Goal: Task Accomplishment & Management: Complete application form

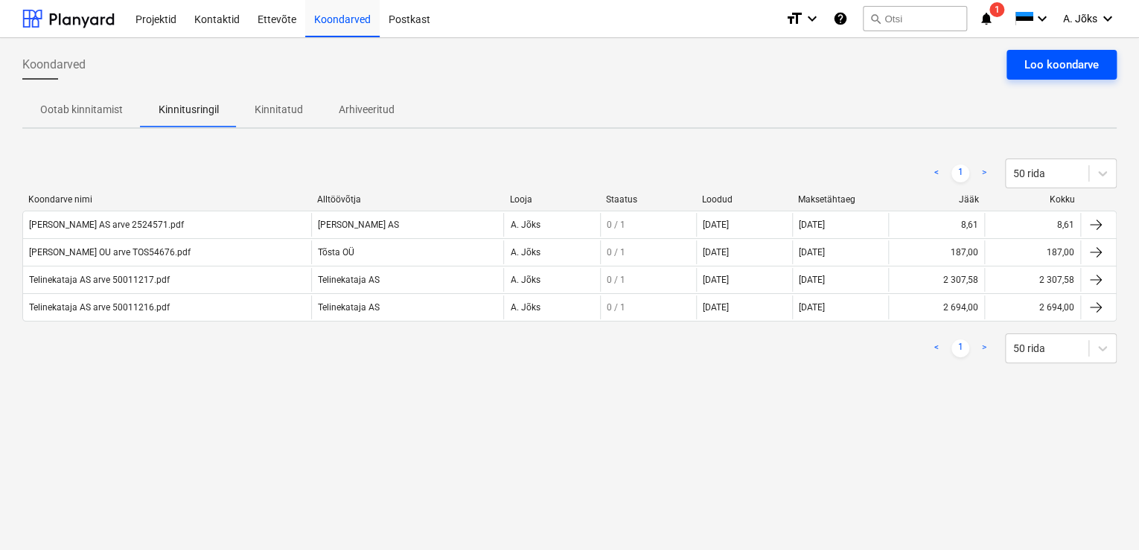
click at [1064, 58] on div "Loo koondarve" at bounding box center [1061, 64] width 74 height 19
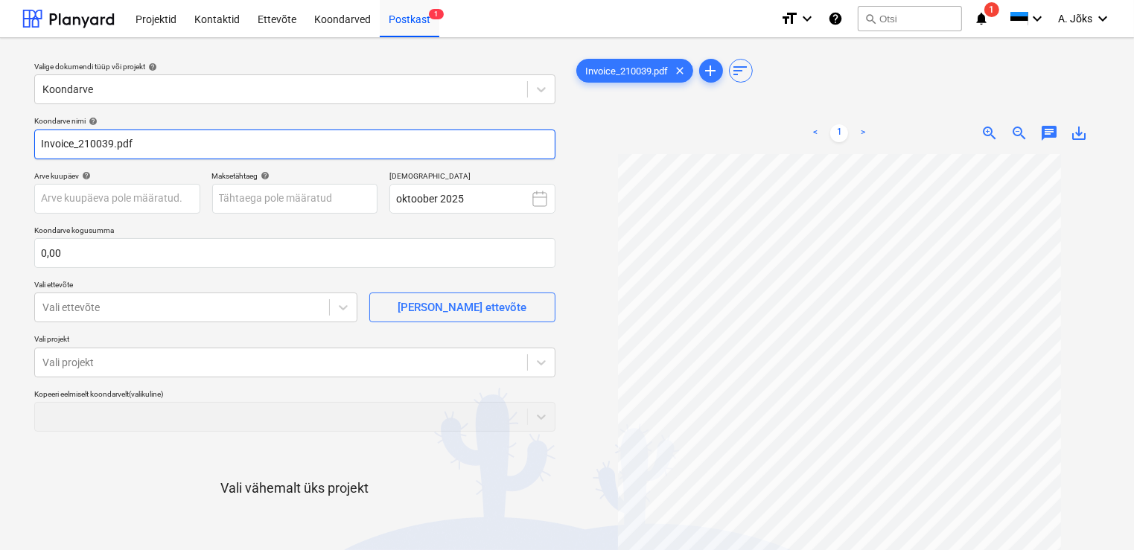
drag, startPoint x: 80, startPoint y: 143, endPoint x: 1, endPoint y: 134, distance: 80.1
click at [1, 134] on div "Valige dokumendi tüüp või projekt help Koondarve Koondarve nimi help Invoice_21…" at bounding box center [567, 359] width 1134 height 642
paste input "[PERSON_NAME] OÜ"
type input "[PERSON_NAME] OU arve 210039.pdf"
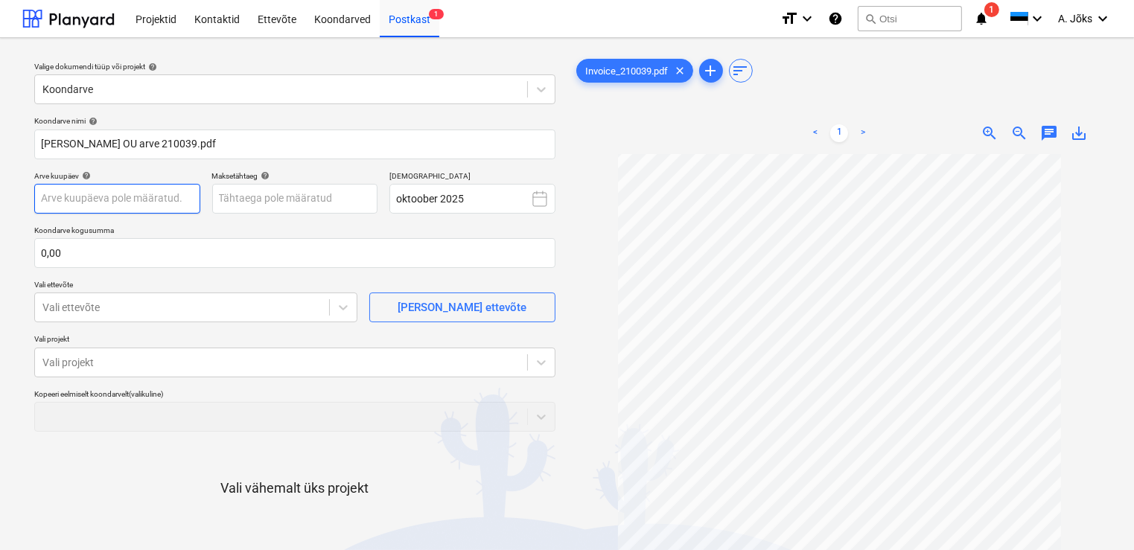
click at [124, 195] on body "Projektid Kontaktid Ettevõte Koondarved Postkast 1 format_size keyboard_arrow_d…" at bounding box center [567, 275] width 1134 height 550
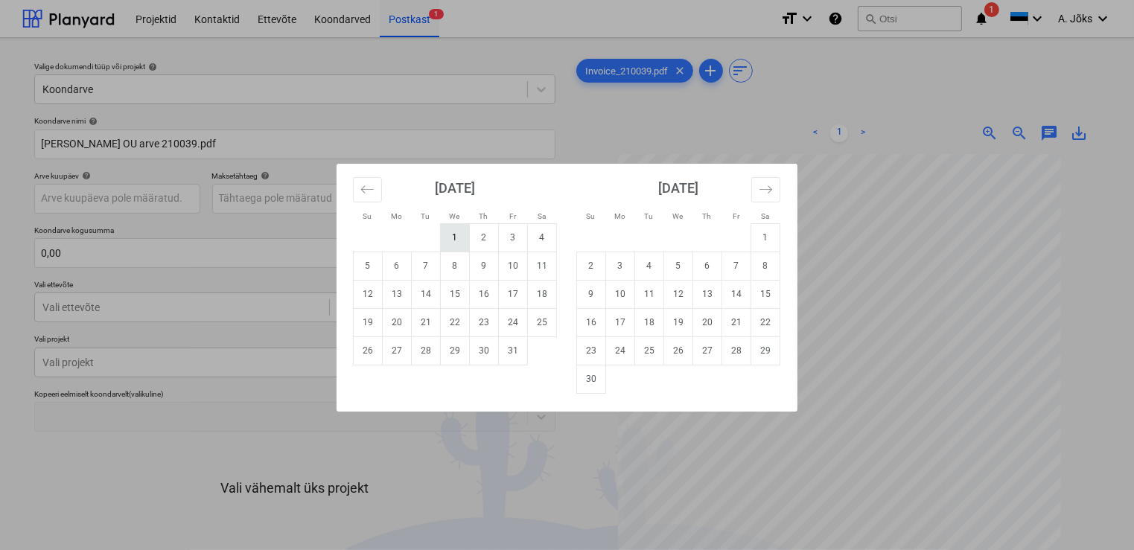
click at [450, 238] on td "1" at bounding box center [455, 237] width 29 height 28
type input "[DATE]"
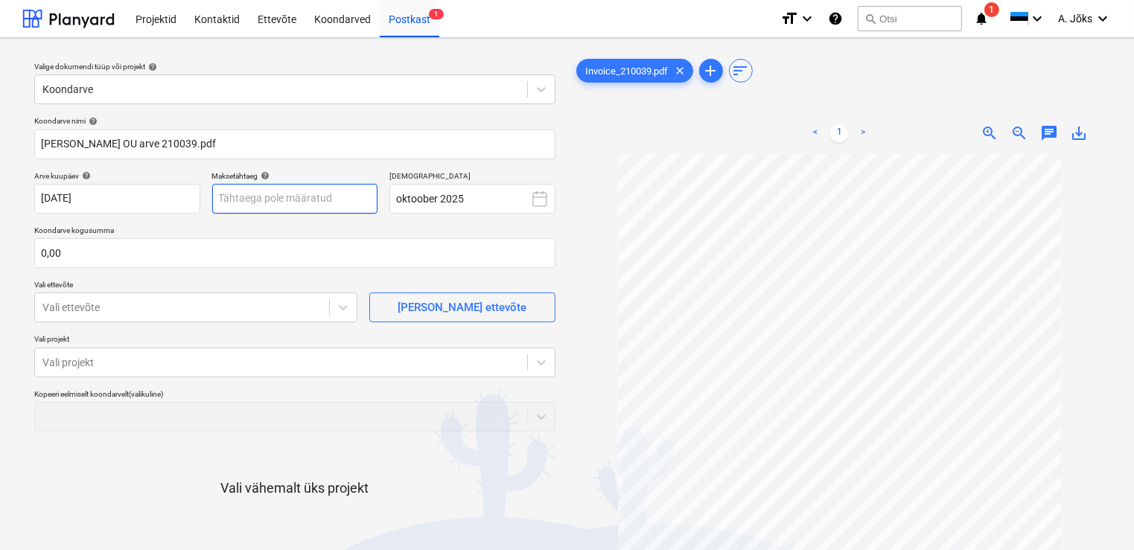
click at [289, 198] on body "Projektid Kontaktid Ettevõte Koondarved Postkast 1 format_size keyboard_arrow_d…" at bounding box center [567, 275] width 1134 height 550
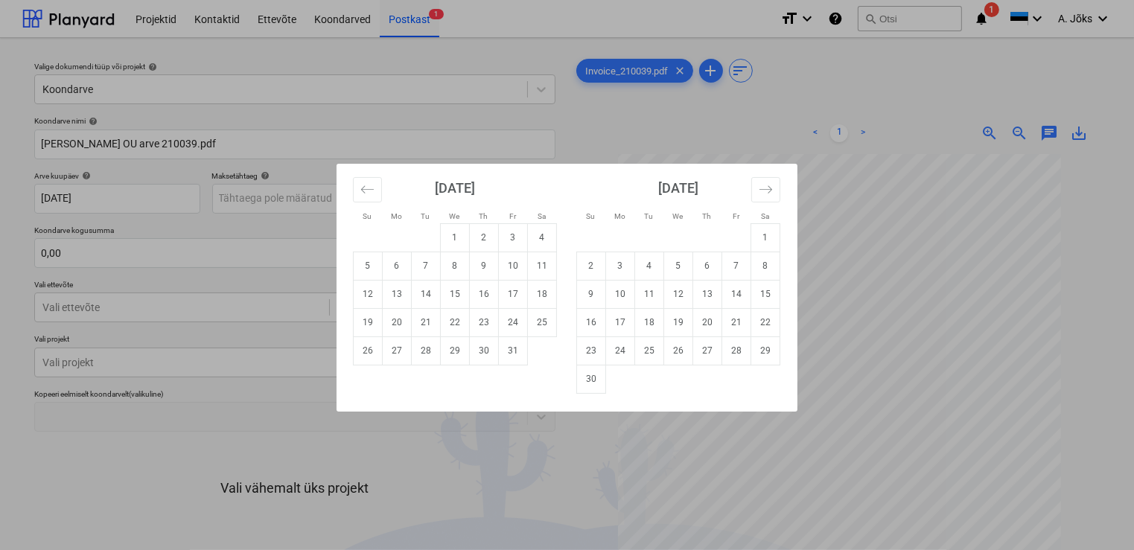
click at [428, 297] on td "14" at bounding box center [426, 294] width 29 height 28
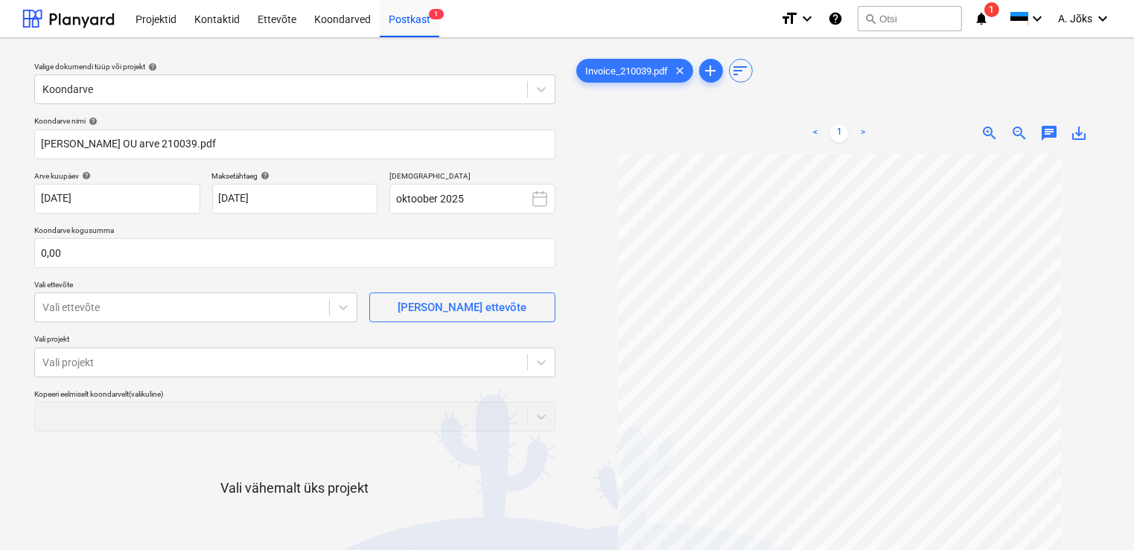
type input "[DATE]"
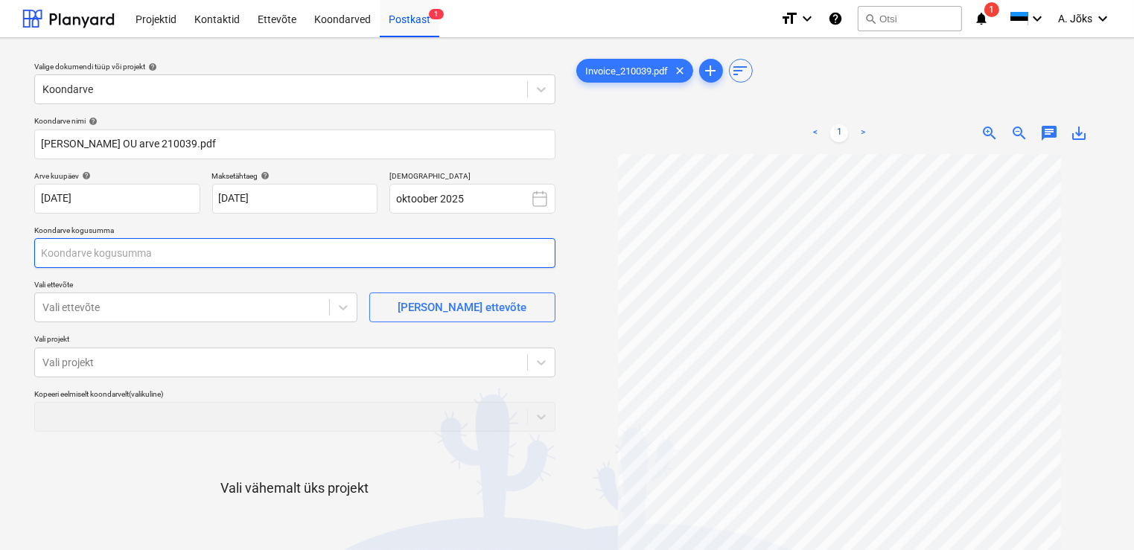
click at [223, 247] on input "text" at bounding box center [294, 253] width 521 height 30
type input "371,40"
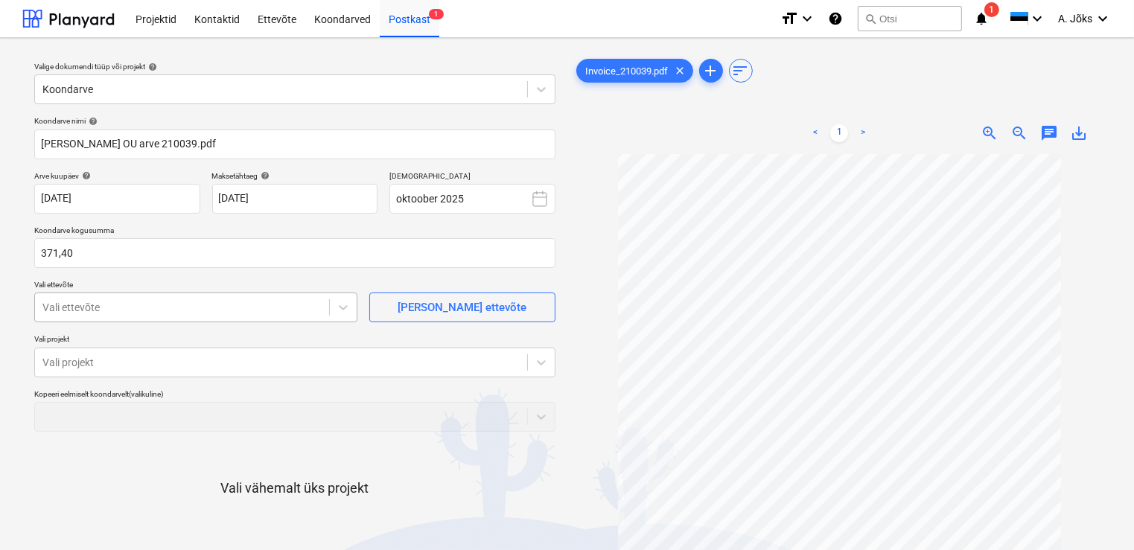
click at [156, 306] on div at bounding box center [181, 307] width 279 height 15
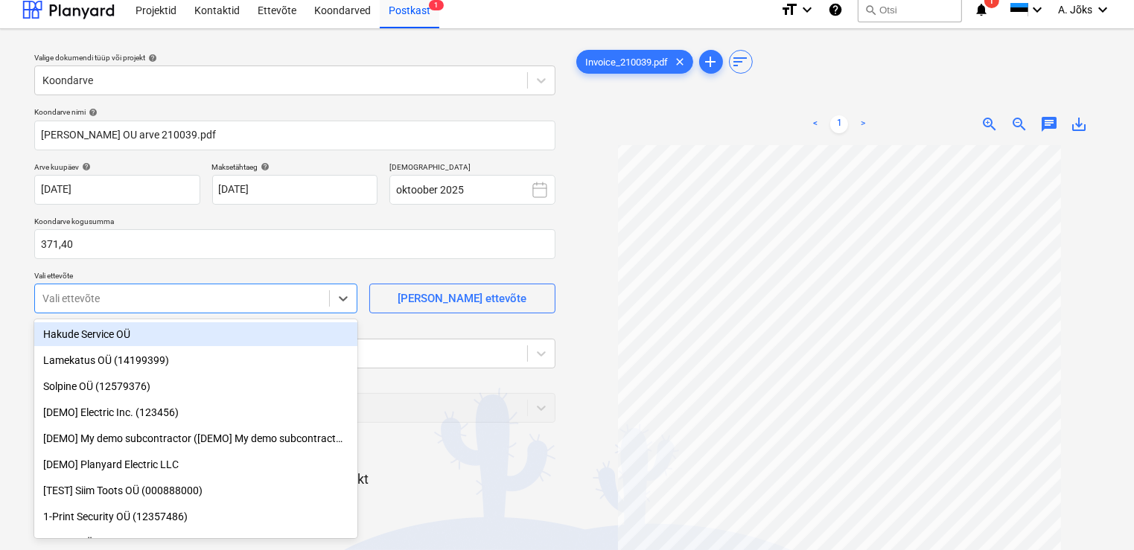
scroll to position [10, 0]
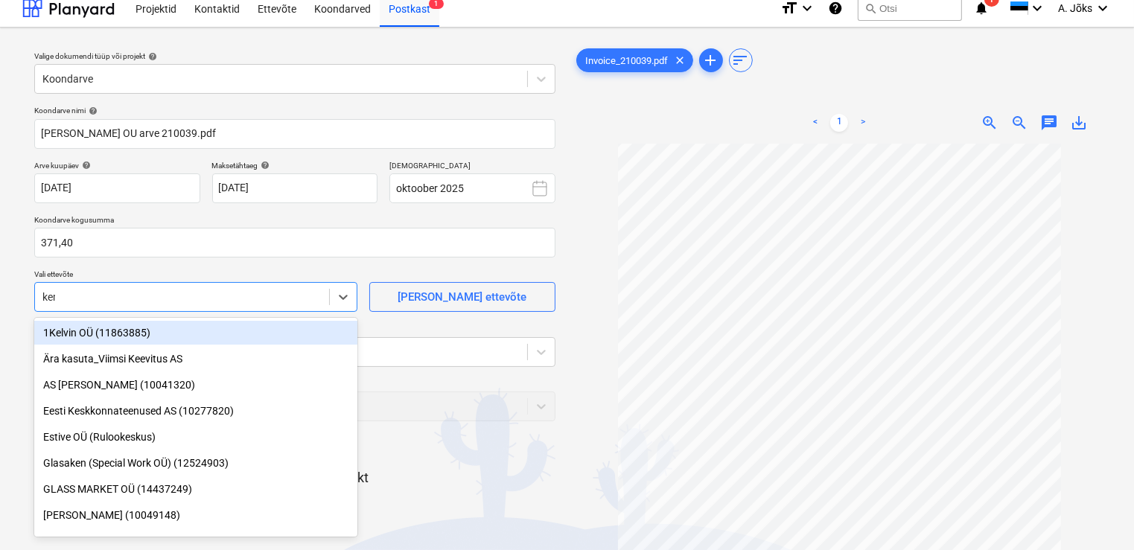
type input "[PERSON_NAME]"
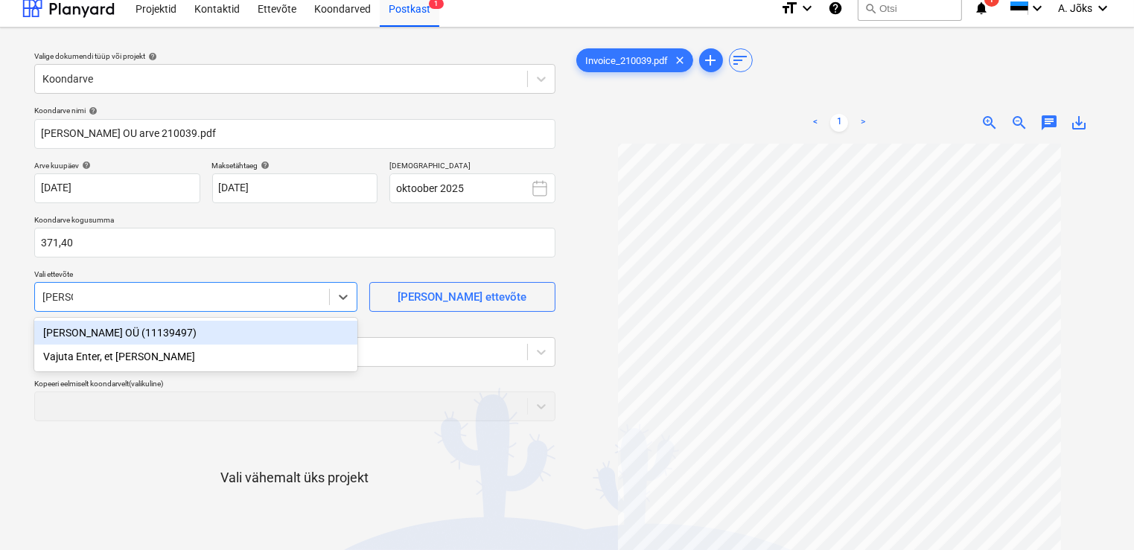
click at [125, 333] on div "[PERSON_NAME] OÜ (11139497)" at bounding box center [195, 333] width 323 height 24
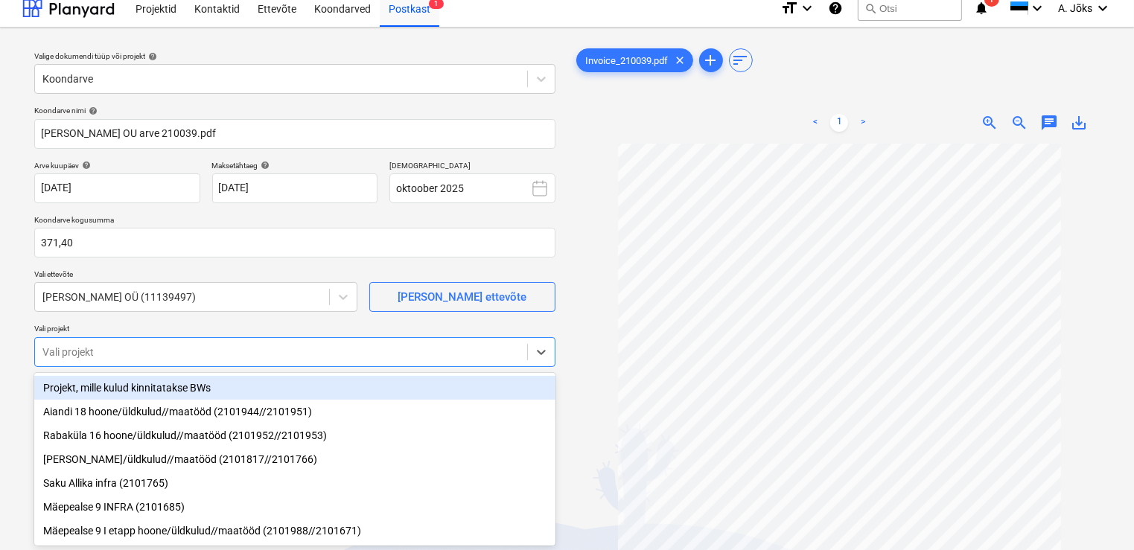
click at [119, 349] on div at bounding box center [280, 352] width 477 height 15
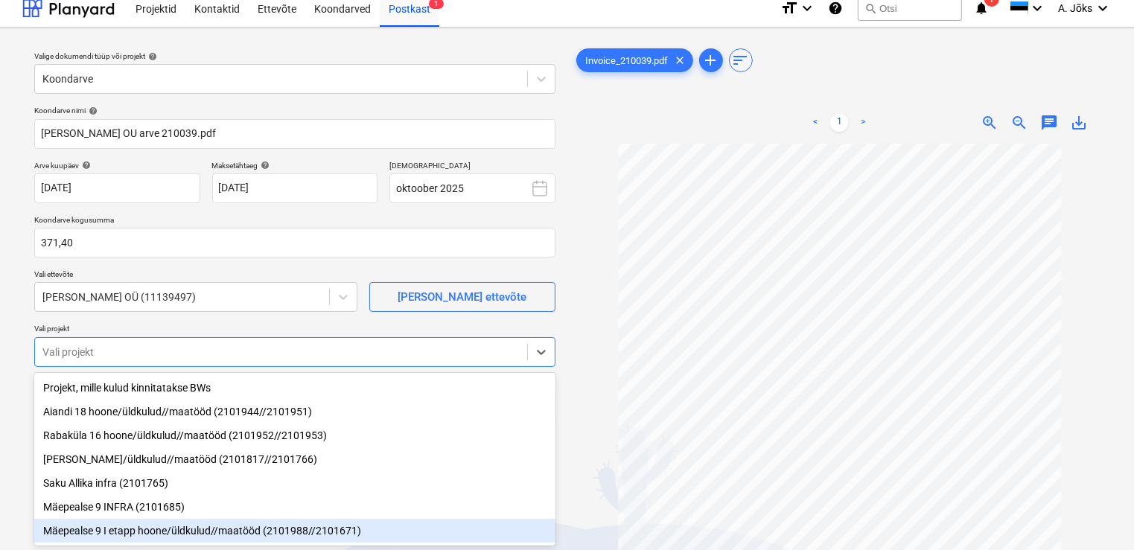
drag, startPoint x: 144, startPoint y: 534, endPoint x: 161, endPoint y: 521, distance: 21.2
click at [145, 534] on div "Mäepealse 9 I etapp hoone/üldkulud//maatööd (2101988//2101671)" at bounding box center [294, 531] width 521 height 24
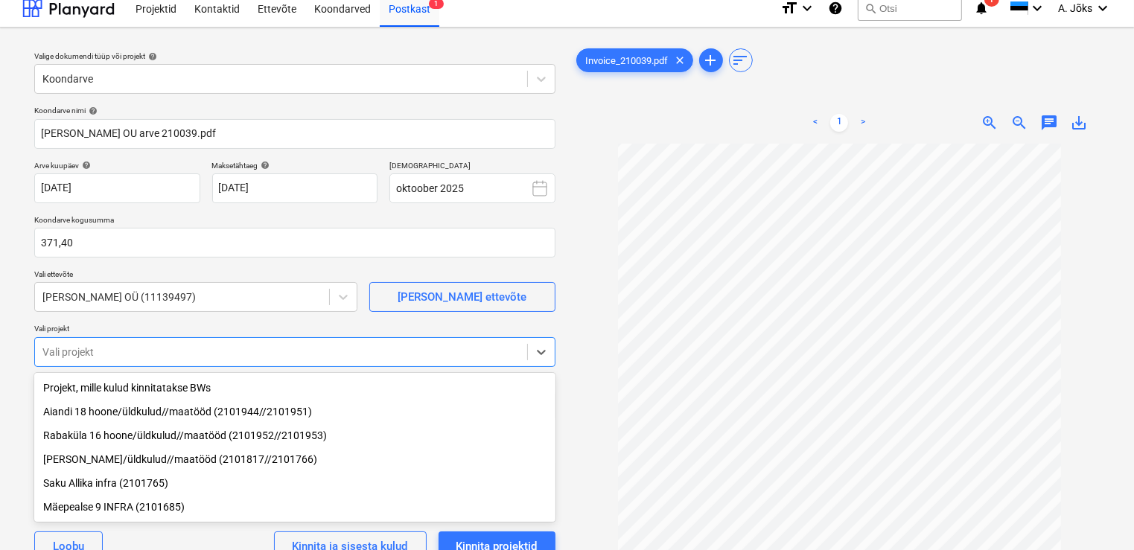
click at [579, 473] on div at bounding box center [839, 398] width 533 height 508
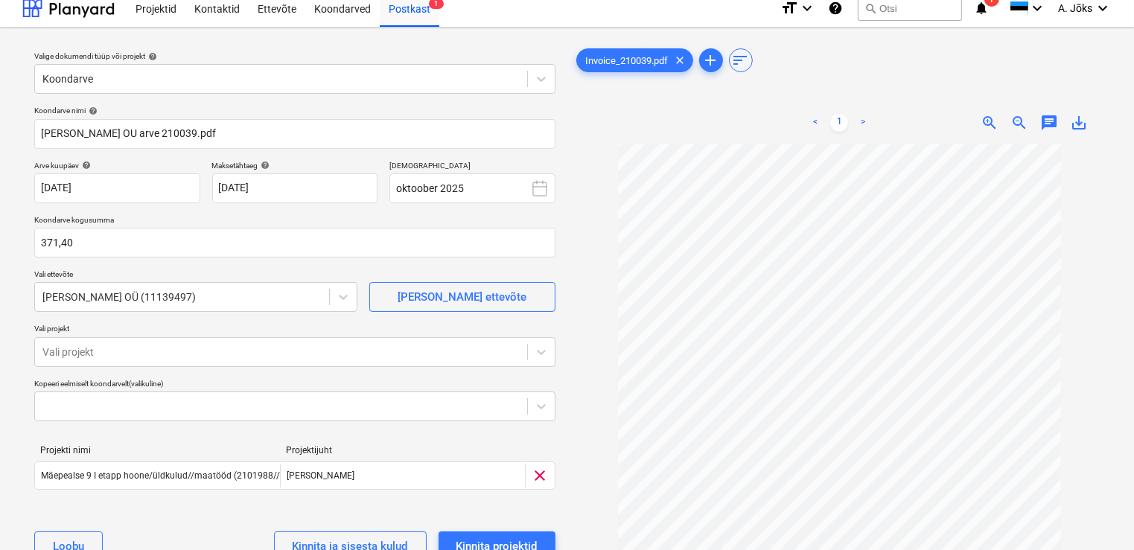
scroll to position [121, 0]
click at [512, 542] on div "Kinnita projektid" at bounding box center [496, 546] width 81 height 19
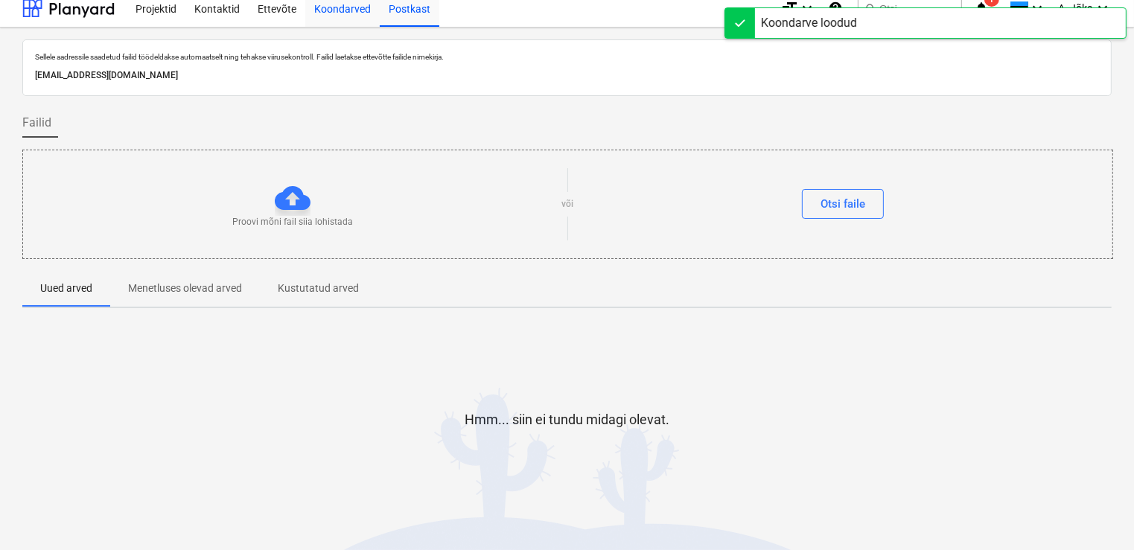
click at [341, 8] on div "Koondarved" at bounding box center [342, 8] width 74 height 38
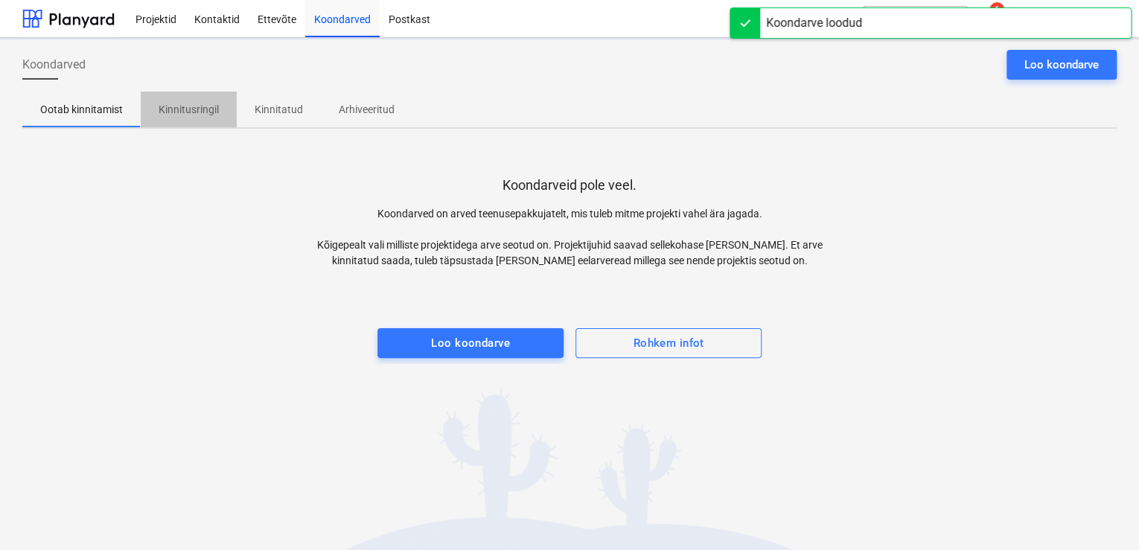
click at [177, 107] on p "Kinnitusringil" at bounding box center [189, 110] width 60 height 16
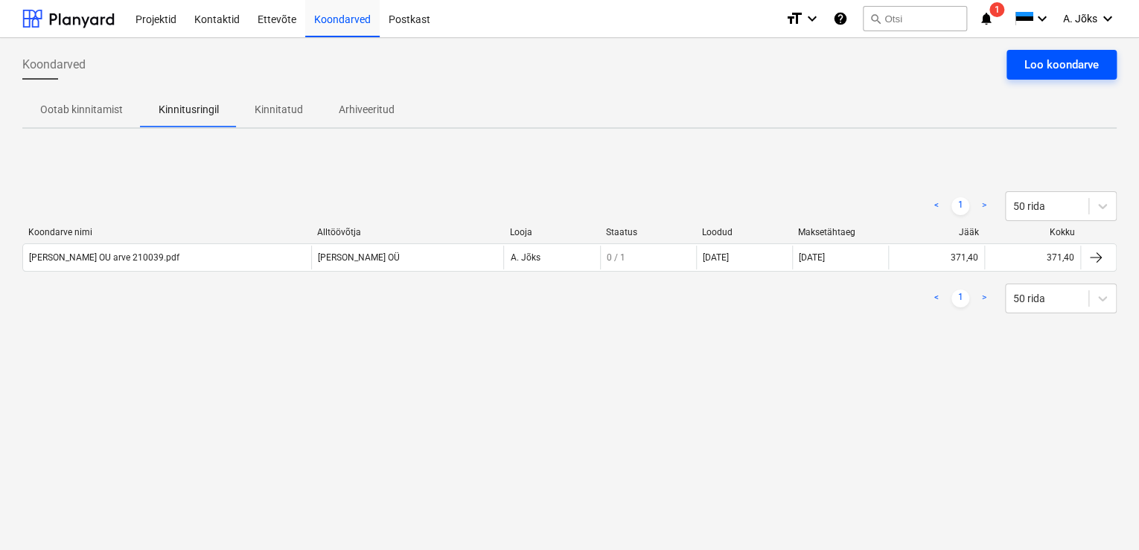
click at [1060, 68] on div "Loo koondarve" at bounding box center [1061, 64] width 74 height 19
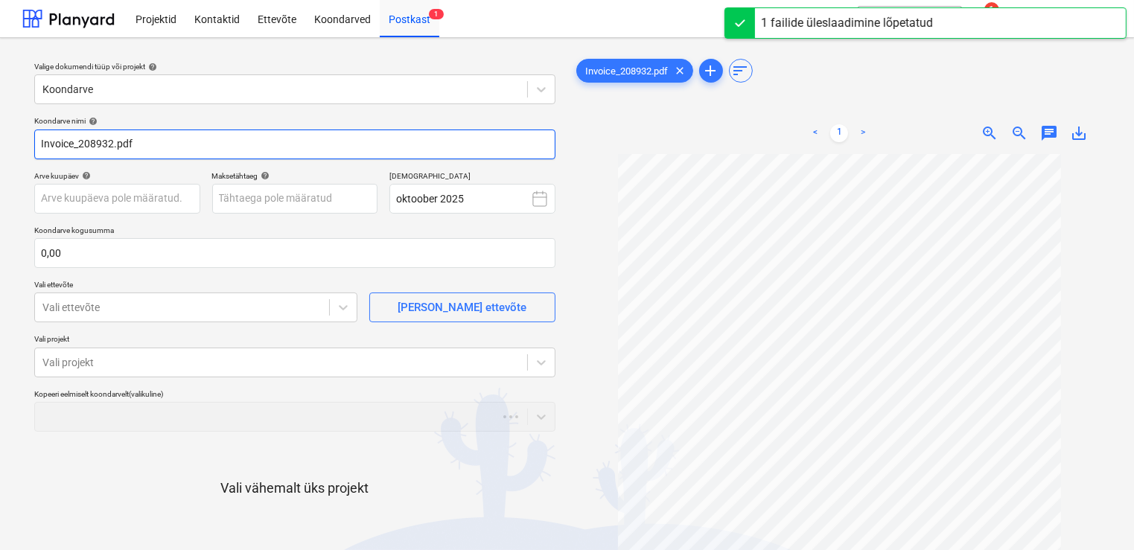
drag, startPoint x: 80, startPoint y: 145, endPoint x: 15, endPoint y: 140, distance: 65.0
click at [15, 140] on div "Valige dokumendi tüüp või projekt help Koondarve Koondarve nimi help Invoice_20…" at bounding box center [567, 359] width 1134 height 642
paste input "[PERSON_NAME] OÜ"
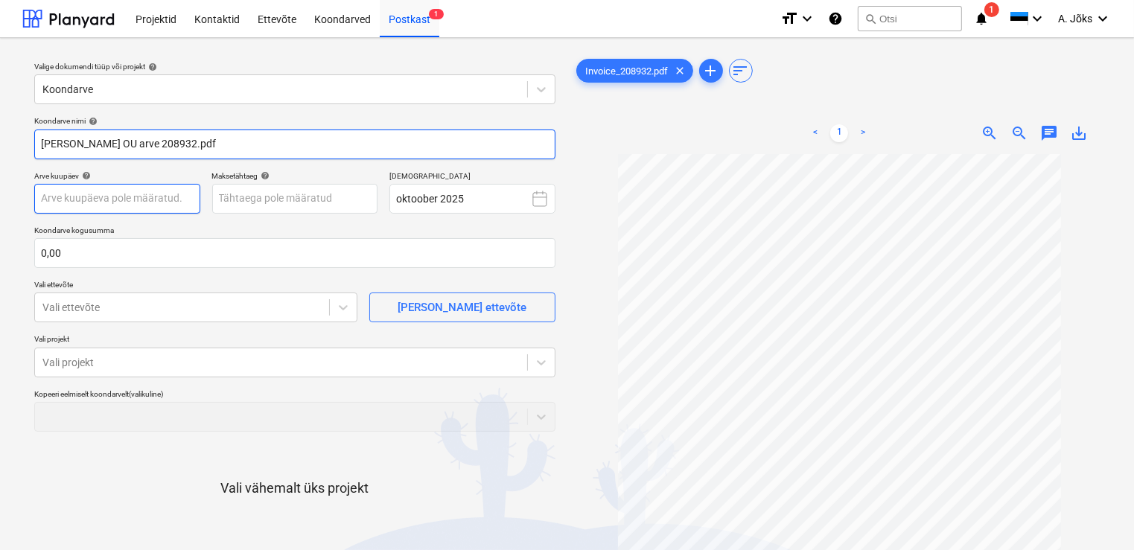
type input "[PERSON_NAME] OU arve 208932.pdf"
click at [165, 199] on body "Projektid Kontaktid Ettevõte Koondarved Postkast 1 format_size keyboard_arrow_d…" at bounding box center [567, 275] width 1134 height 550
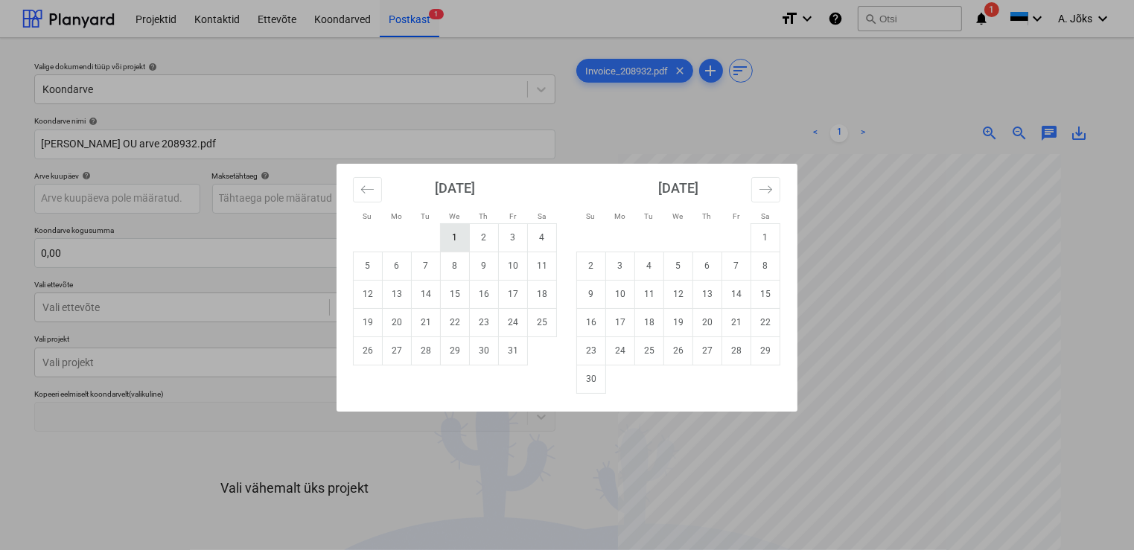
click at [453, 240] on td "1" at bounding box center [455, 237] width 29 height 28
type input "[DATE]"
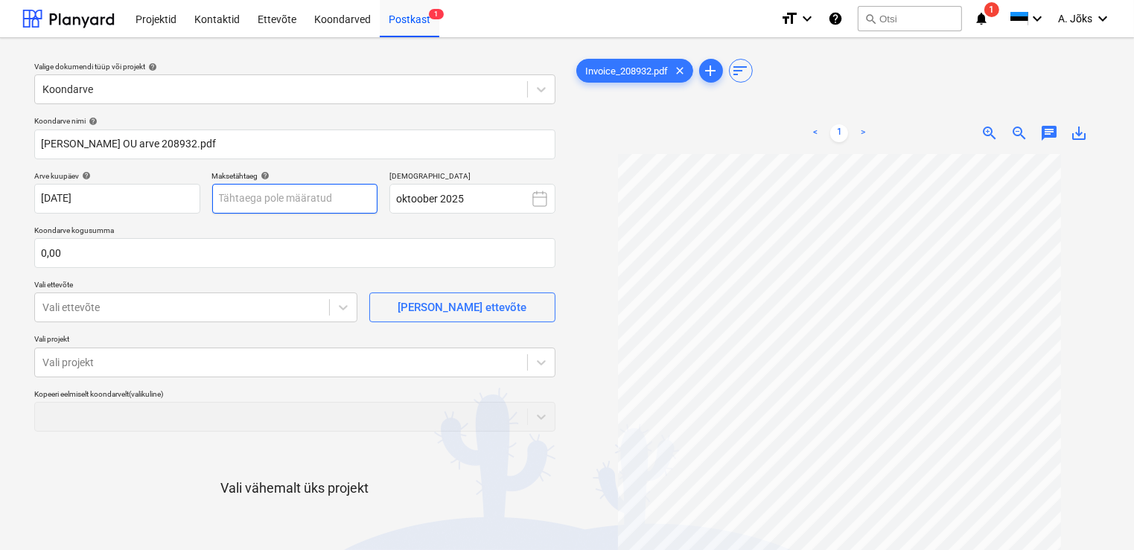
click at [313, 205] on body "Projektid Kontaktid Ettevõte Koondarved Postkast 1 format_size keyboard_arrow_d…" at bounding box center [567, 275] width 1134 height 550
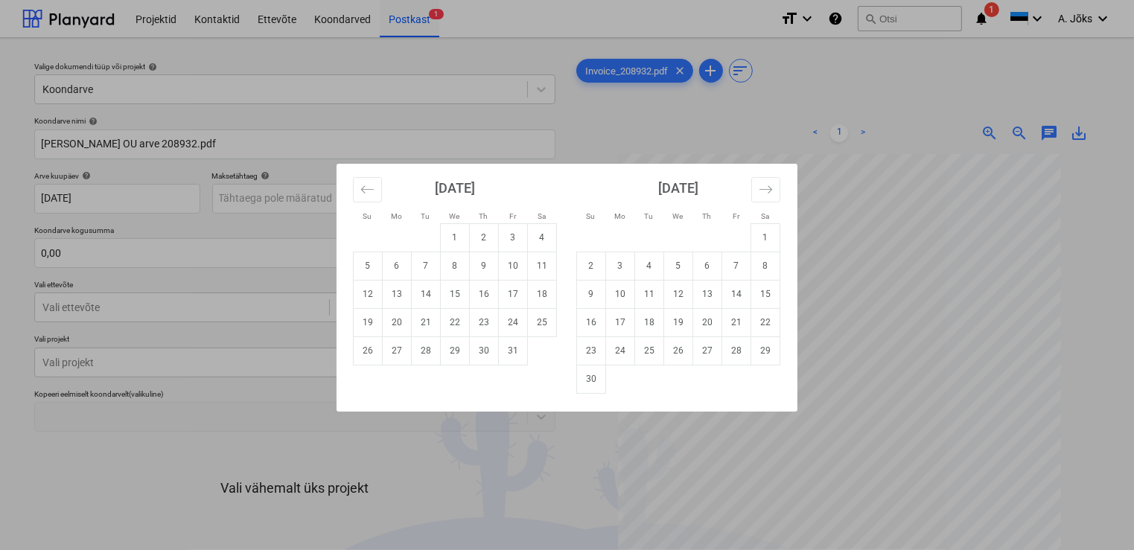
click at [430, 289] on td "14" at bounding box center [426, 294] width 29 height 28
type input "[DATE]"
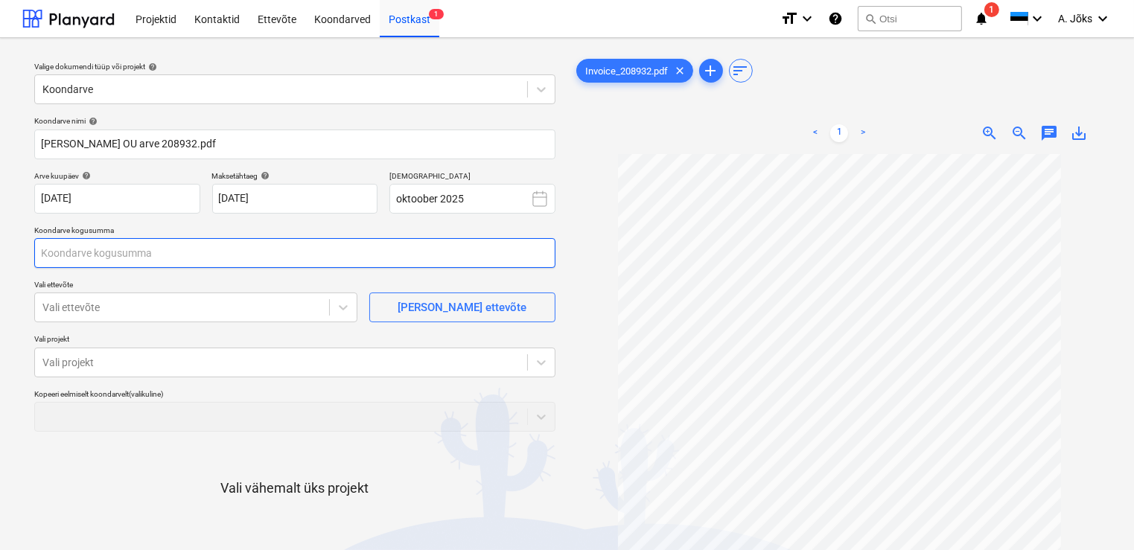
click at [145, 252] on input "text" at bounding box center [294, 253] width 521 height 30
type input "339,60"
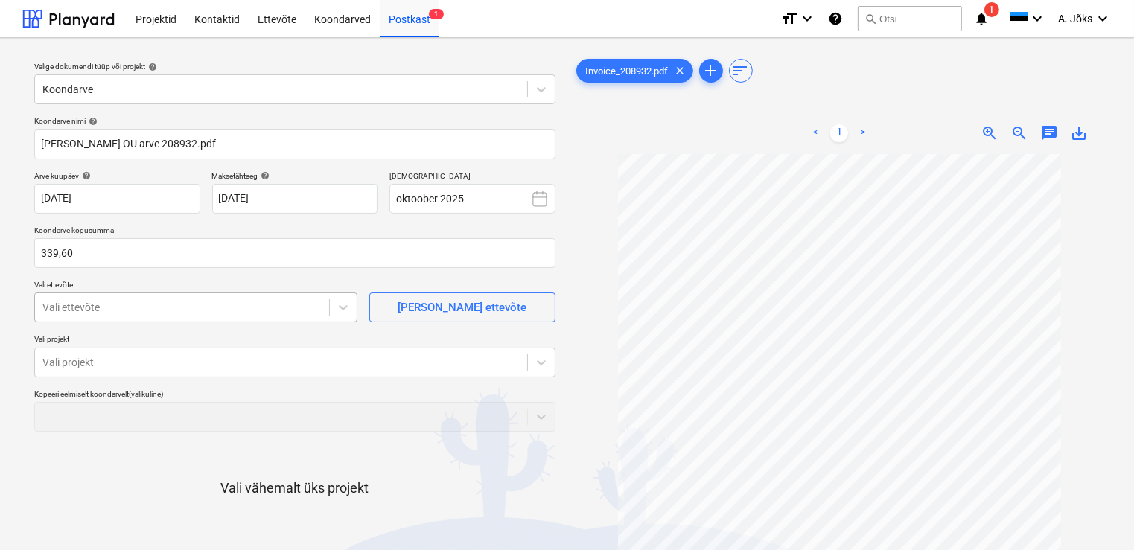
click at [143, 303] on div at bounding box center [181, 307] width 279 height 15
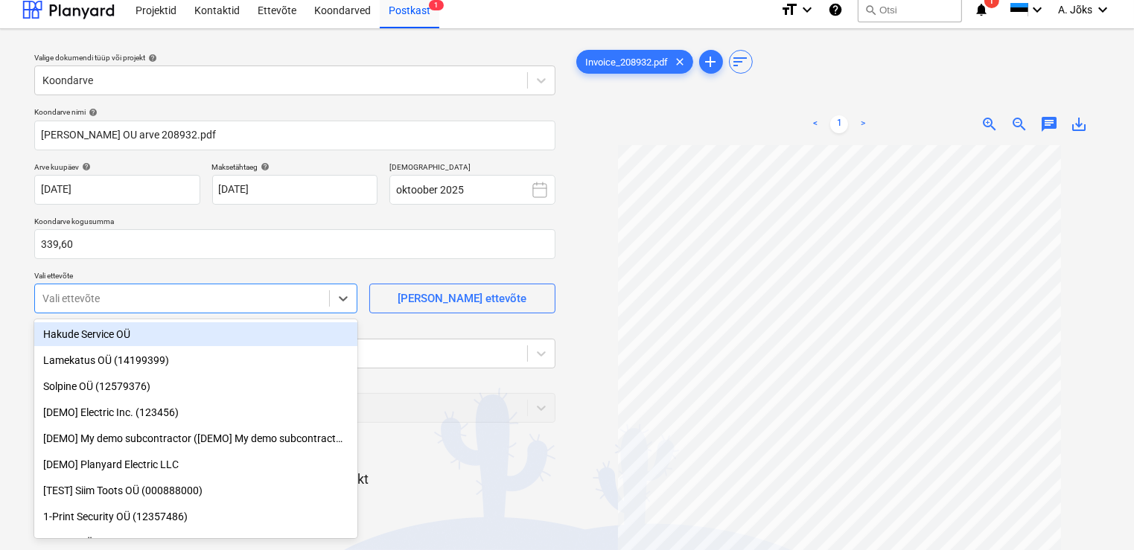
scroll to position [10, 0]
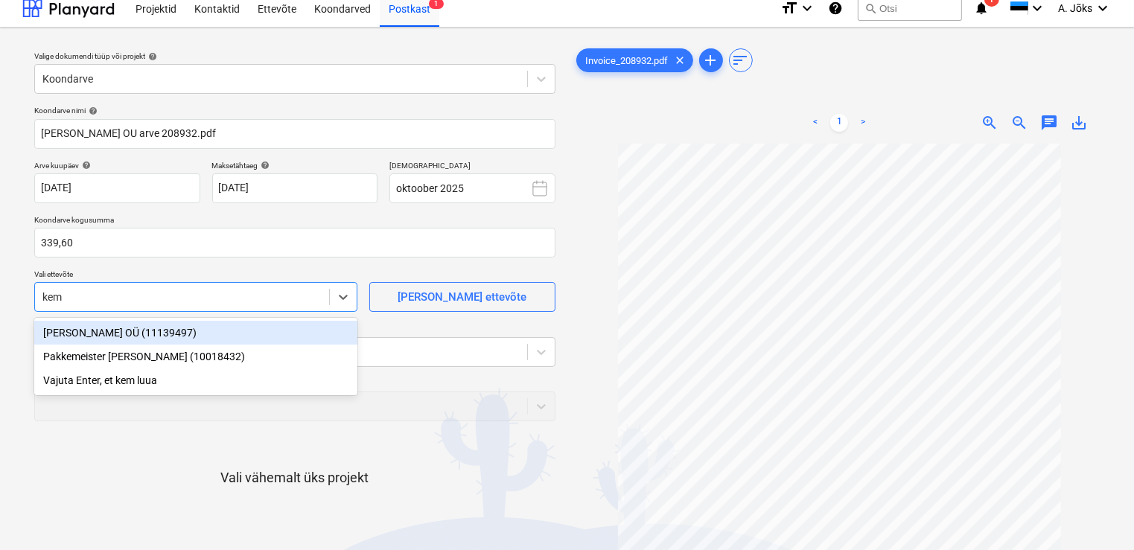
type input "[PERSON_NAME]"
click at [134, 332] on div "[PERSON_NAME] OÜ (11139497)" at bounding box center [195, 333] width 323 height 24
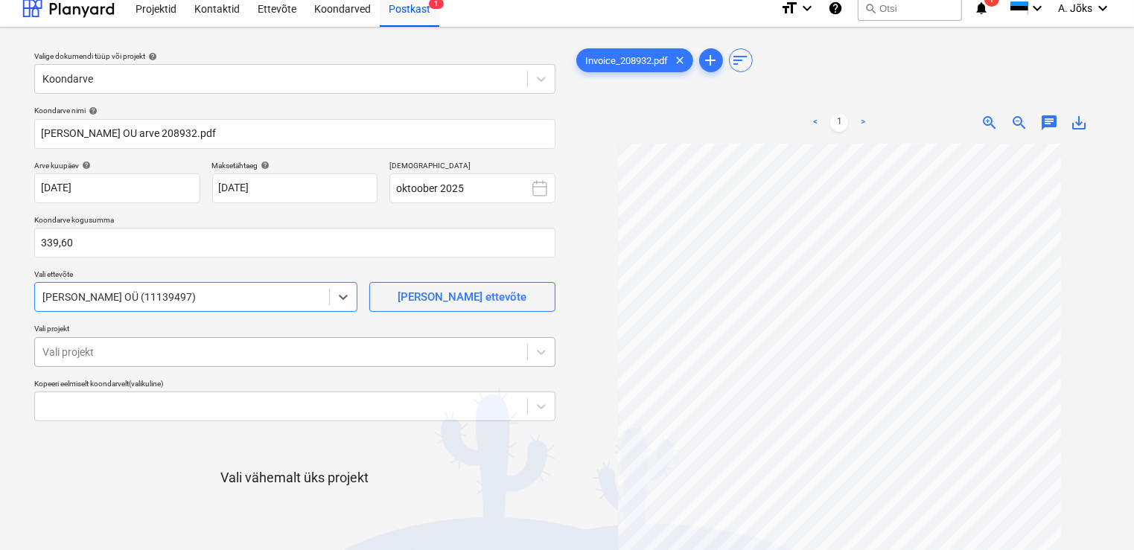
click at [128, 348] on div at bounding box center [280, 352] width 477 height 15
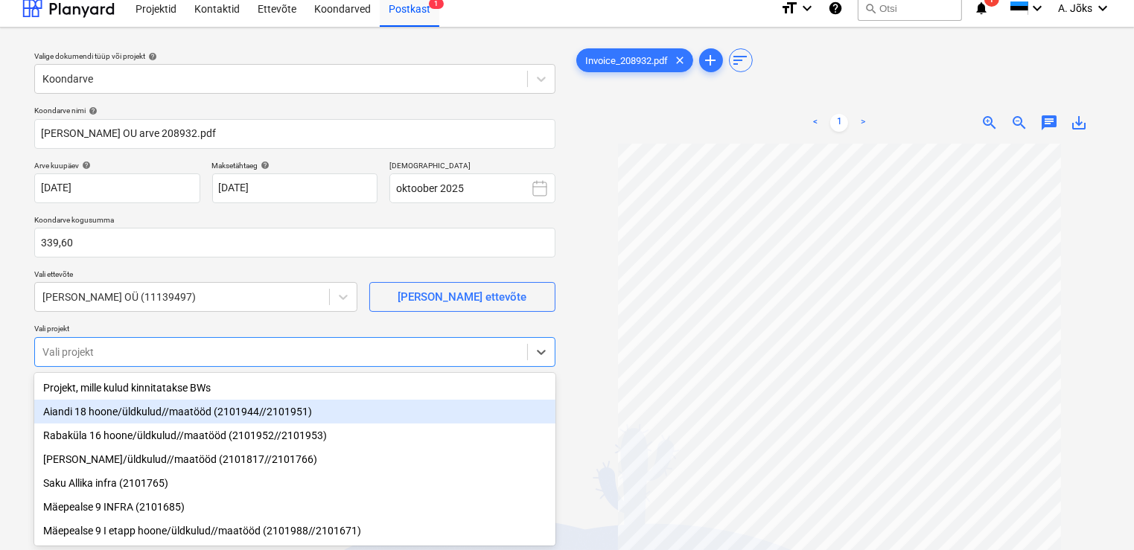
click at [121, 409] on div "Aiandi 18 hoone/üldkulud//maatööd (2101944//2101951)" at bounding box center [294, 412] width 521 height 24
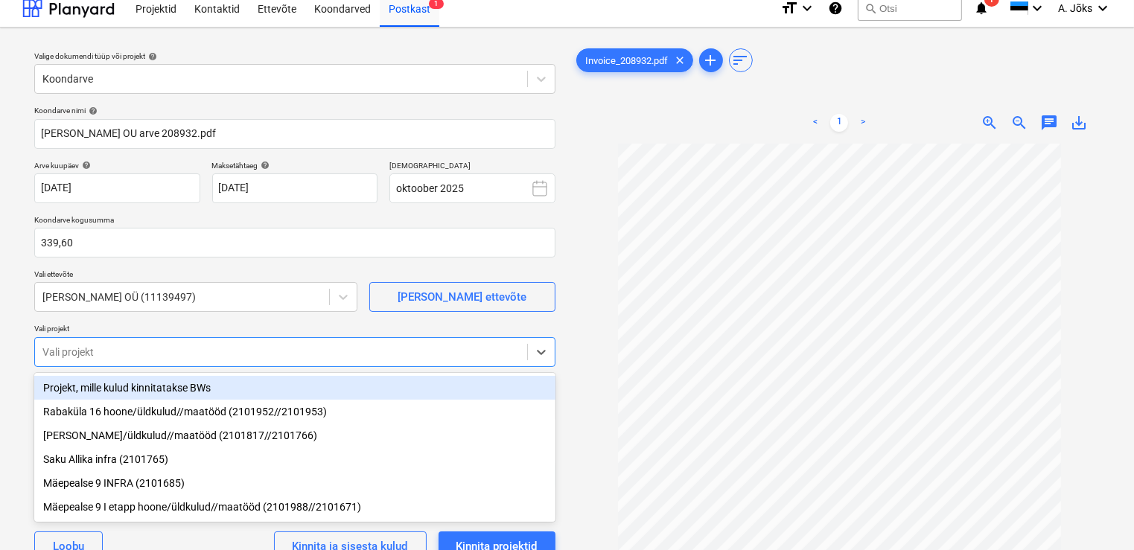
click at [121, 409] on div "Rabaküla 16 hoone/üldkulud//maatööd (2101952//2101953)" at bounding box center [294, 412] width 521 height 24
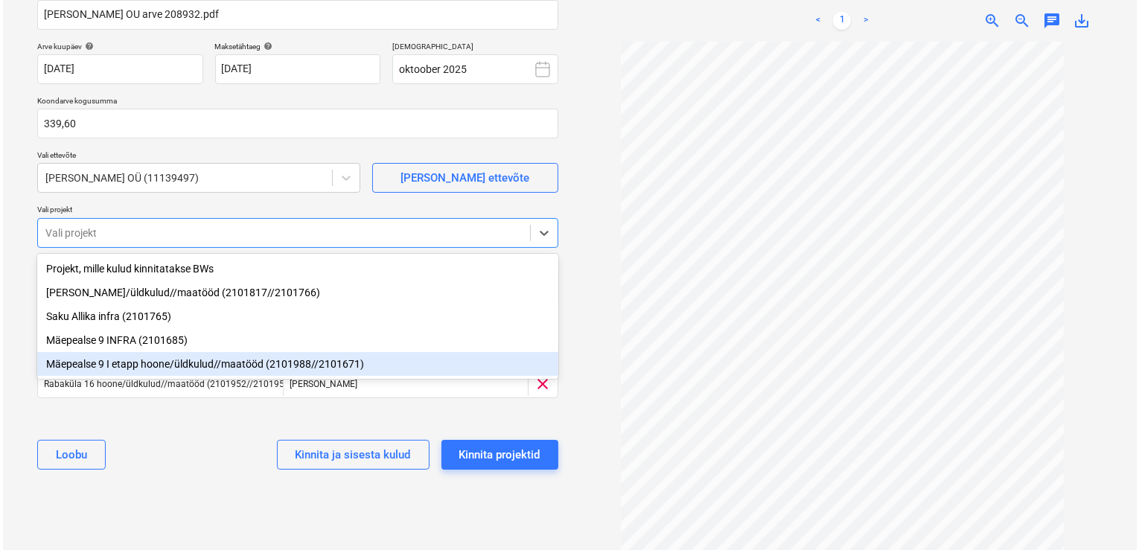
scroll to position [130, 0]
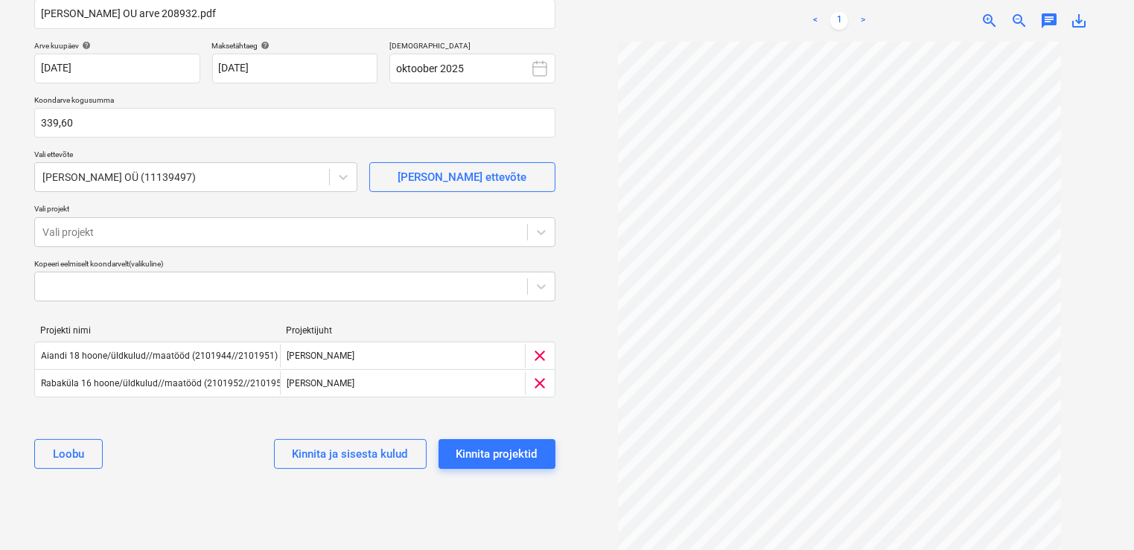
click at [165, 459] on div "[PERSON_NAME] ja sisesta kulud Kinnita projektid" at bounding box center [294, 454] width 521 height 54
click at [479, 456] on div "Kinnita projektid" at bounding box center [496, 453] width 81 height 19
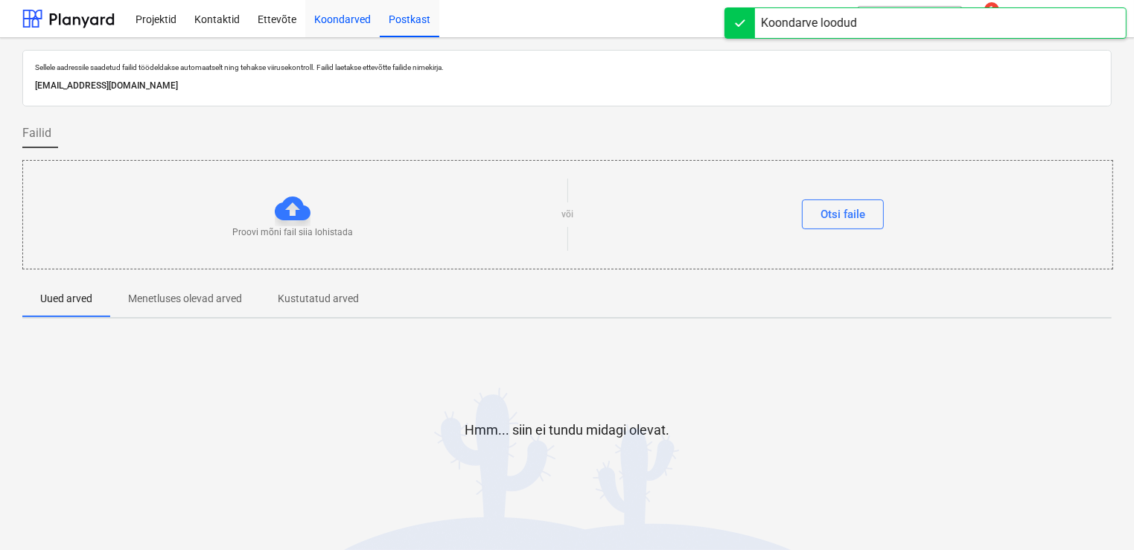
click at [321, 14] on div "Koondarved" at bounding box center [342, 18] width 74 height 38
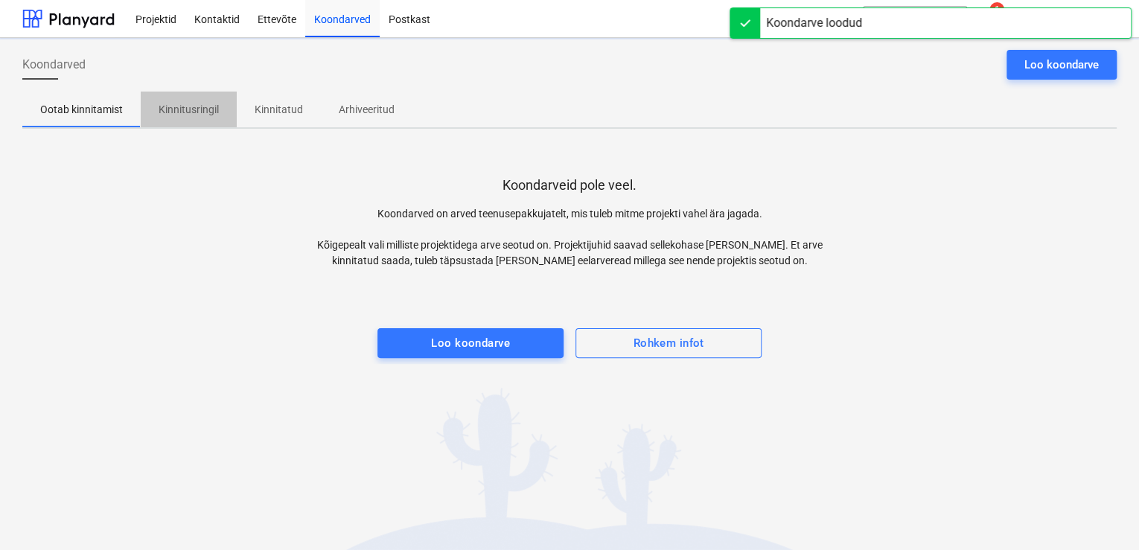
click at [193, 111] on p "Kinnitusringil" at bounding box center [189, 110] width 60 height 16
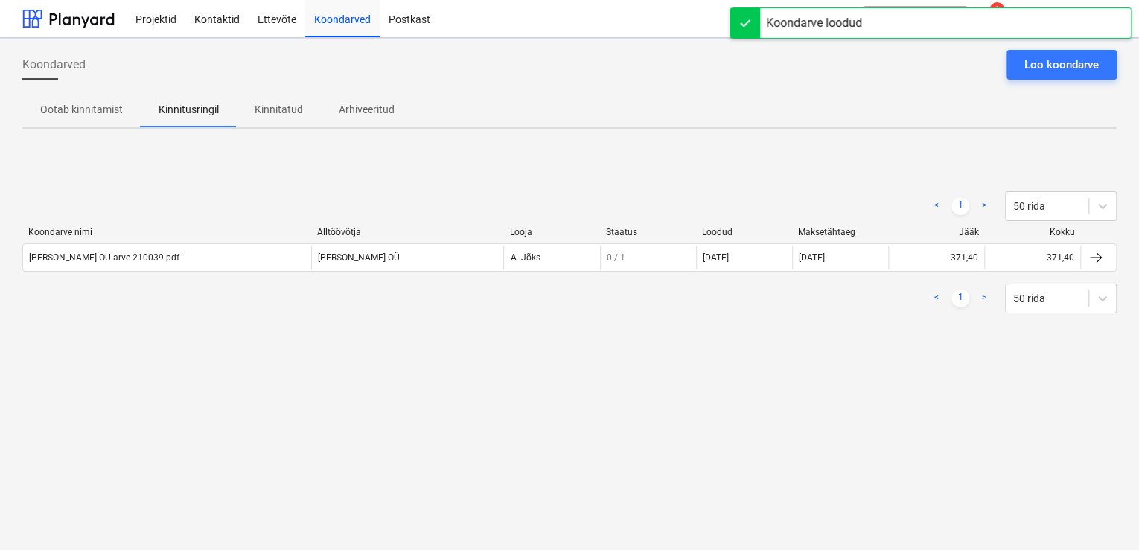
click at [231, 351] on div "< 1 > 50 rida Koondarve nimi Alltöövõtja Looja Staatus Loodud Maksetähtaeg Jääk…" at bounding box center [569, 252] width 1094 height 223
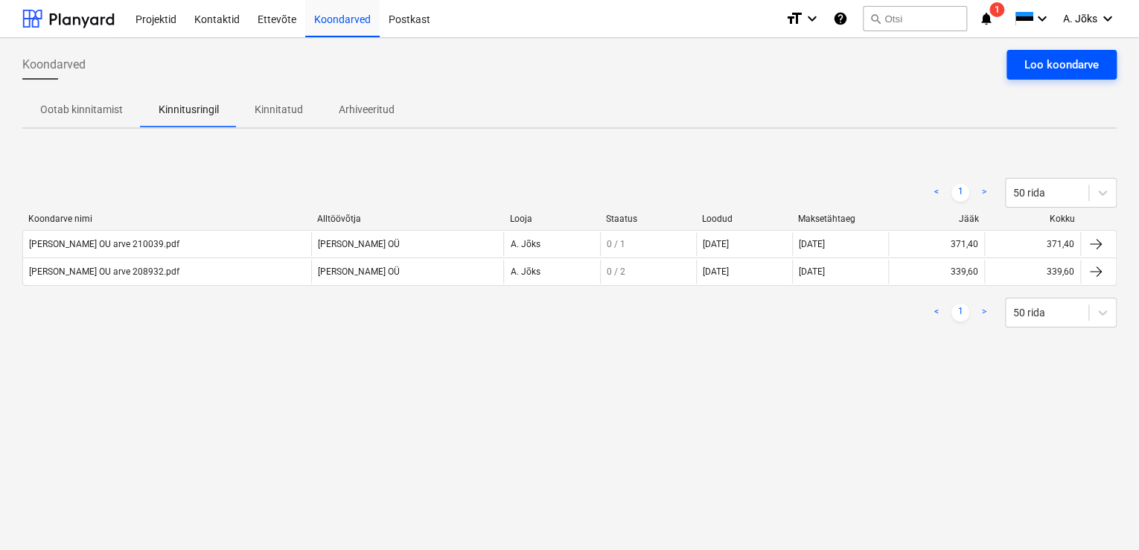
click at [1030, 67] on div "Loo koondarve" at bounding box center [1061, 64] width 74 height 19
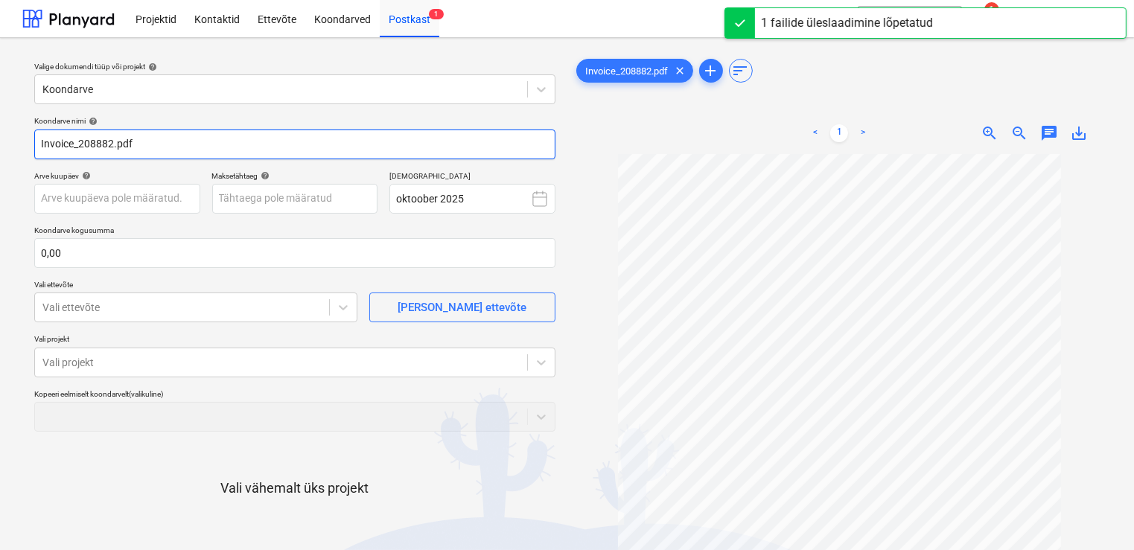
drag, startPoint x: 80, startPoint y: 147, endPoint x: 22, endPoint y: 148, distance: 58.1
click at [22, 148] on div "Valige dokumendi tüüp või projekt help Koondarve Koondarve nimi help Invoice_20…" at bounding box center [294, 359] width 545 height 619
paste input "[PERSON_NAME] OÜ"
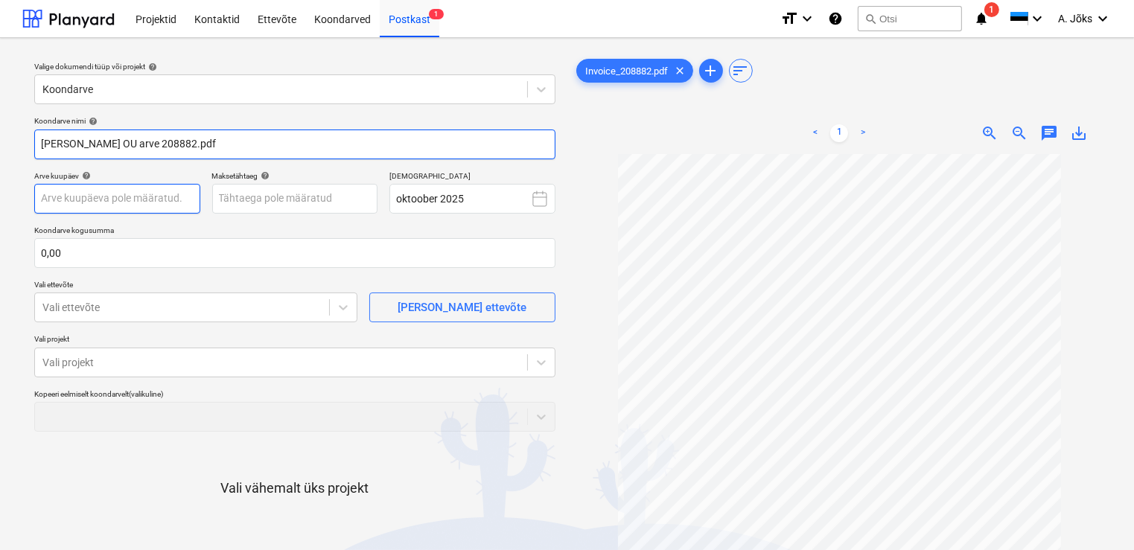
type input "[PERSON_NAME] OU arve 208882.pdf"
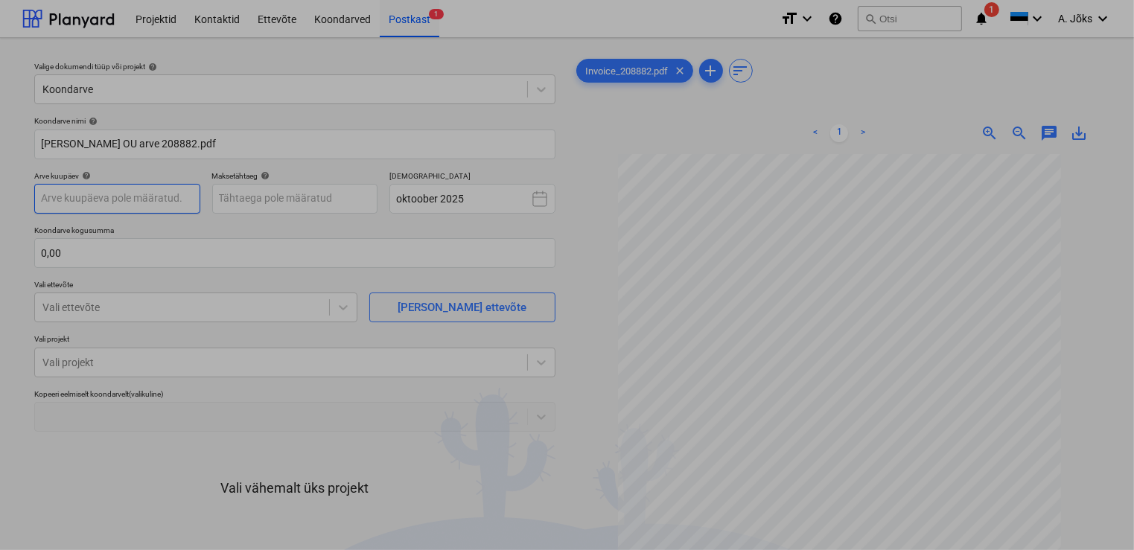
click at [173, 198] on body "Projektid Kontaktid Ettevõte Koondarved Postkast 1 format_size keyboard_arrow_d…" at bounding box center [567, 275] width 1134 height 550
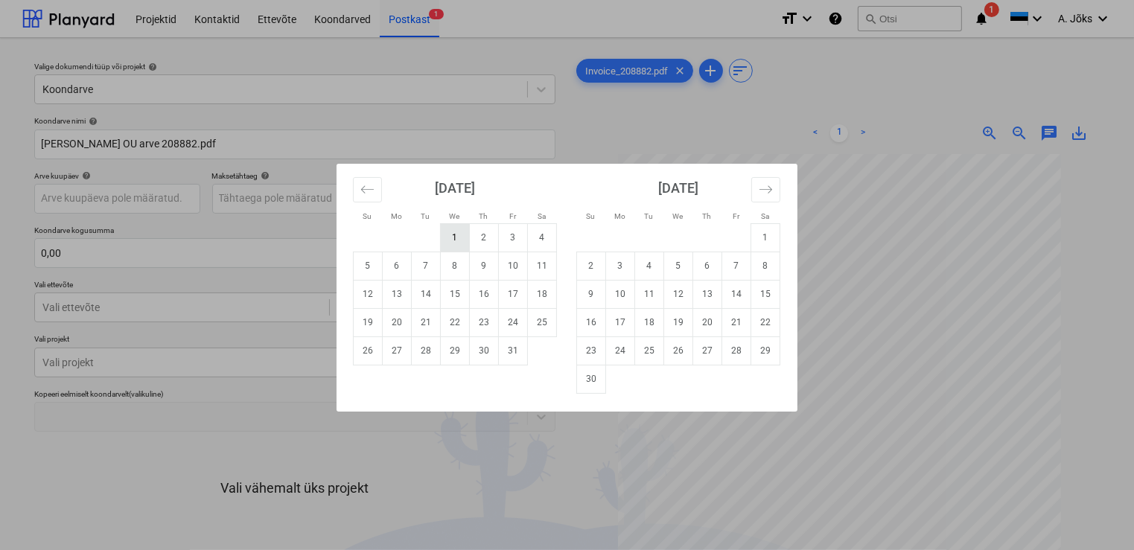
click at [451, 234] on td "1" at bounding box center [455, 237] width 29 height 28
type input "[DATE]"
click at [297, 198] on body "Projektid Kontaktid Ettevõte Koondarved Postkast 1 format_size keyboard_arrow_d…" at bounding box center [567, 275] width 1134 height 550
click at [423, 295] on td "14" at bounding box center [426, 294] width 29 height 28
type input "[DATE]"
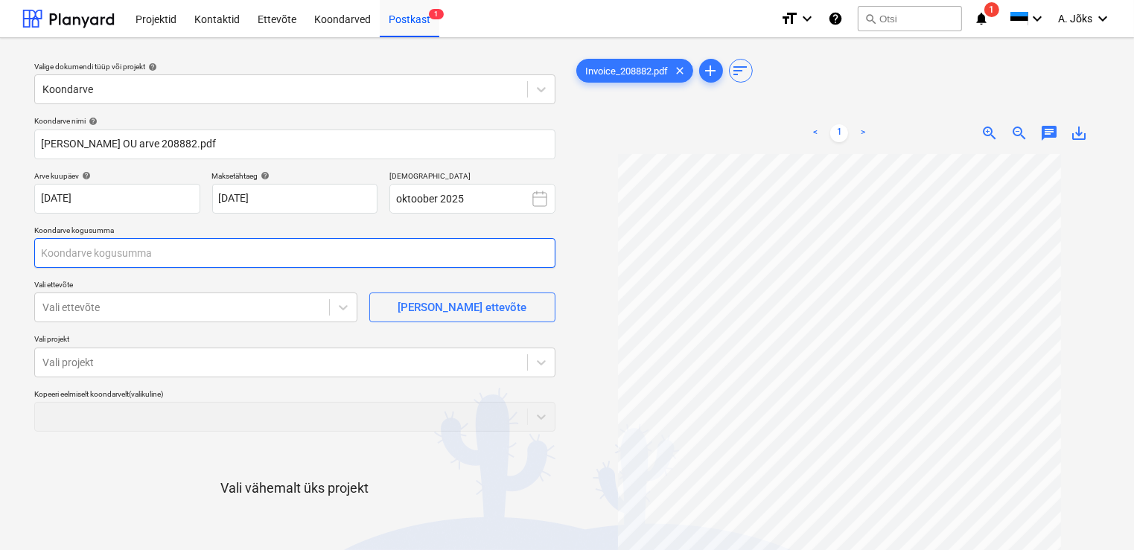
click at [249, 253] on input "text" at bounding box center [294, 253] width 521 height 30
type input "606,30"
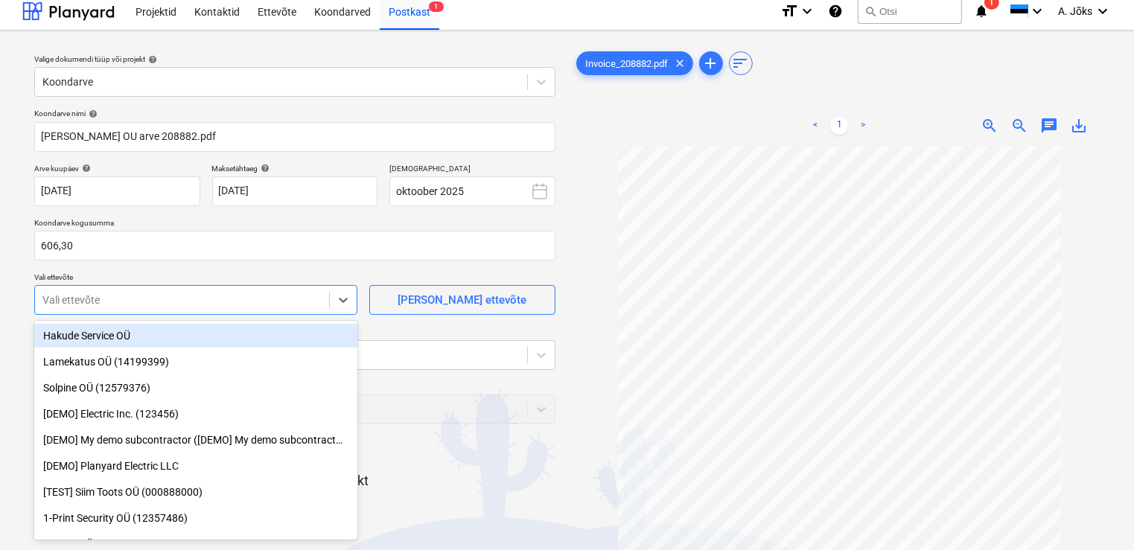
click at [208, 307] on div at bounding box center [181, 300] width 279 height 15
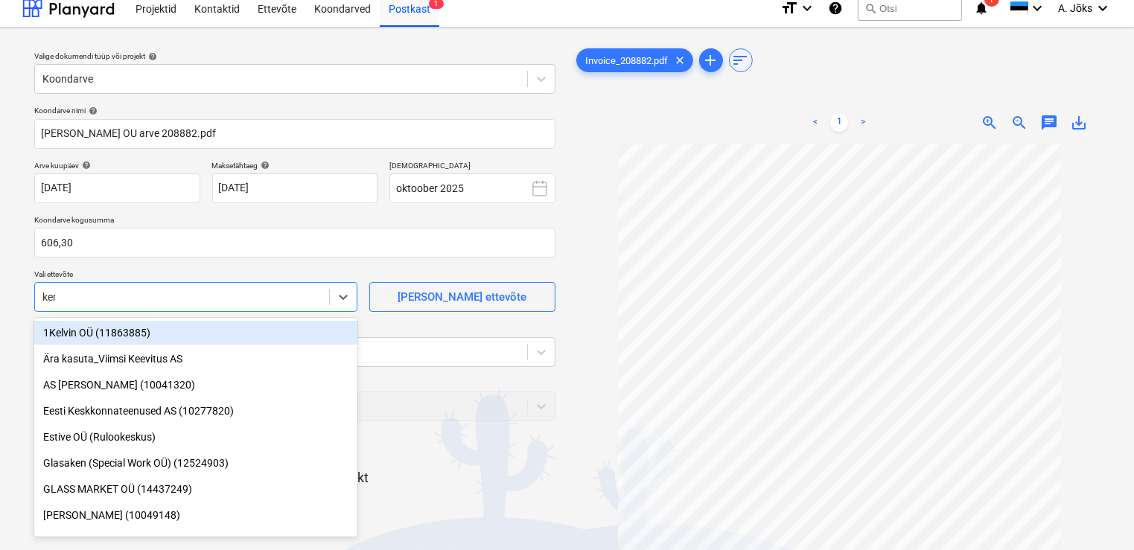
type input "[PERSON_NAME]"
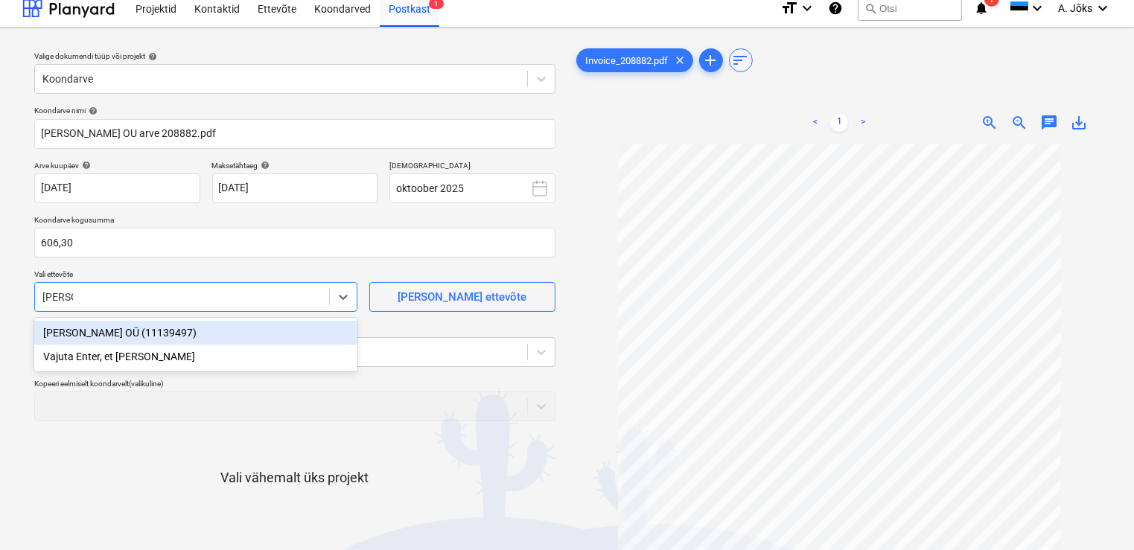
click at [182, 328] on div "[PERSON_NAME] OÜ (11139497)" at bounding box center [195, 333] width 323 height 24
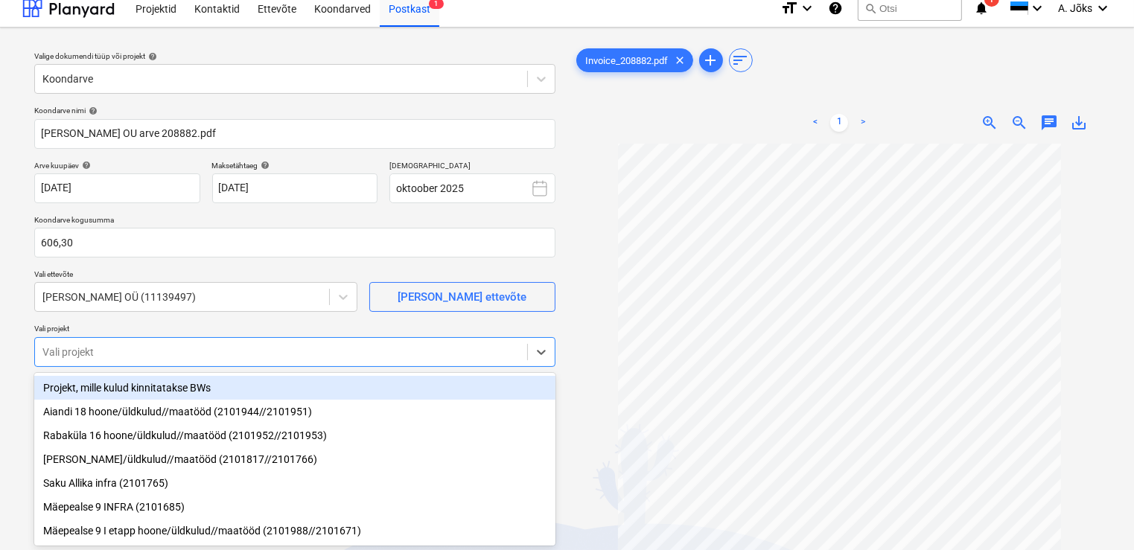
click at [173, 342] on div "Vali projekt" at bounding box center [281, 352] width 492 height 21
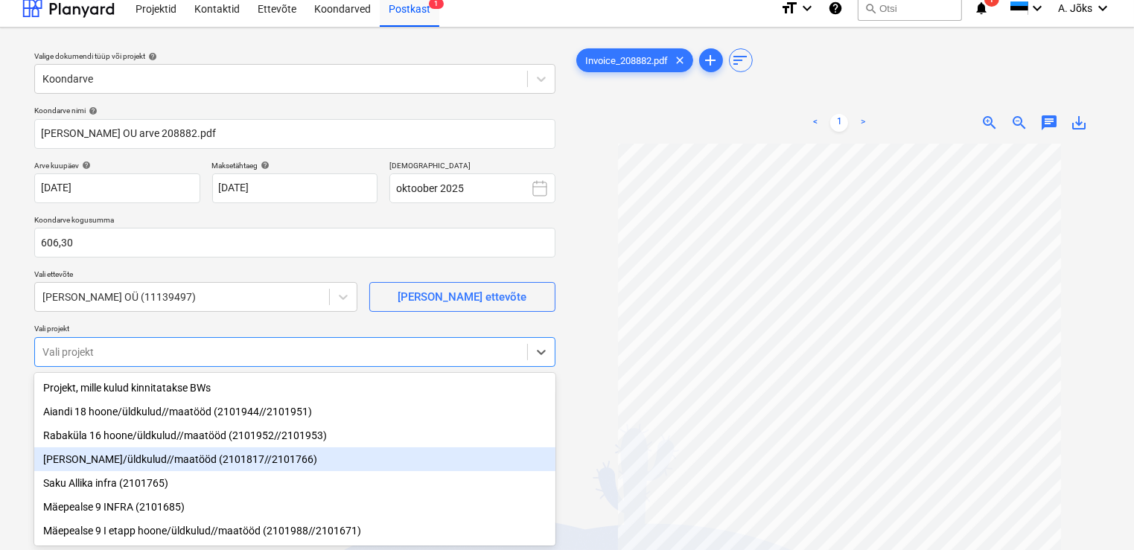
click at [147, 467] on div "[PERSON_NAME]/üldkulud//maatööd (2101817//2101766)" at bounding box center [294, 459] width 521 height 24
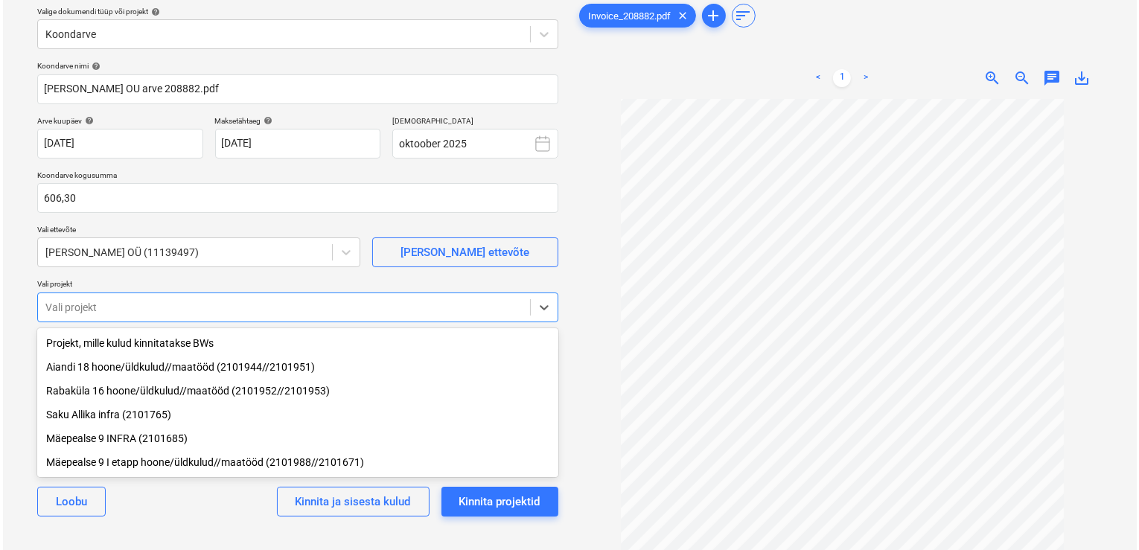
scroll to position [130, 0]
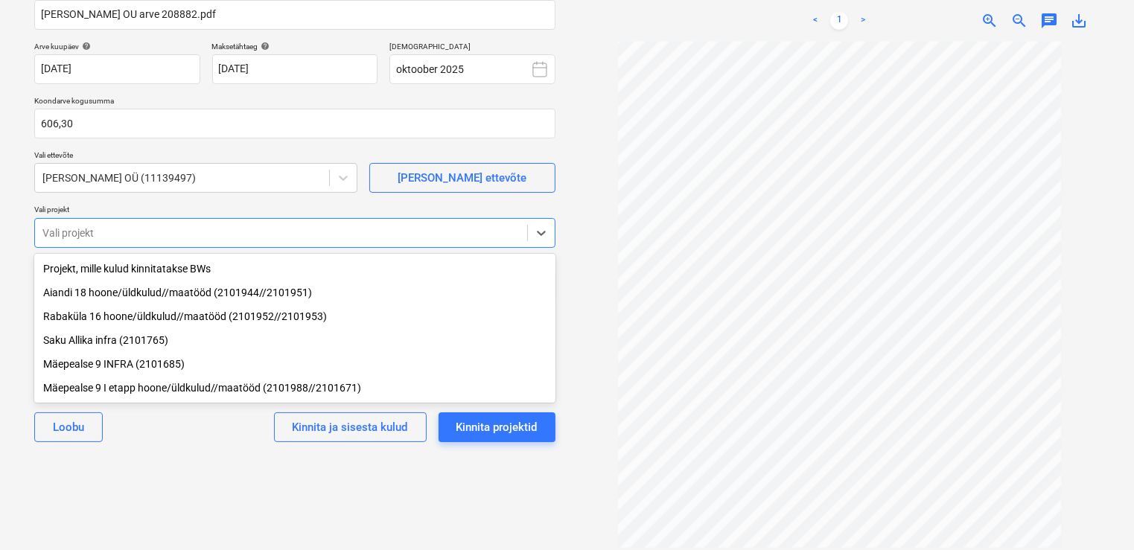
click at [500, 487] on div "Valige dokumendi tüüp või projekt help Koondarve Koondarve nimi help [PERSON_NA…" at bounding box center [294, 229] width 545 height 619
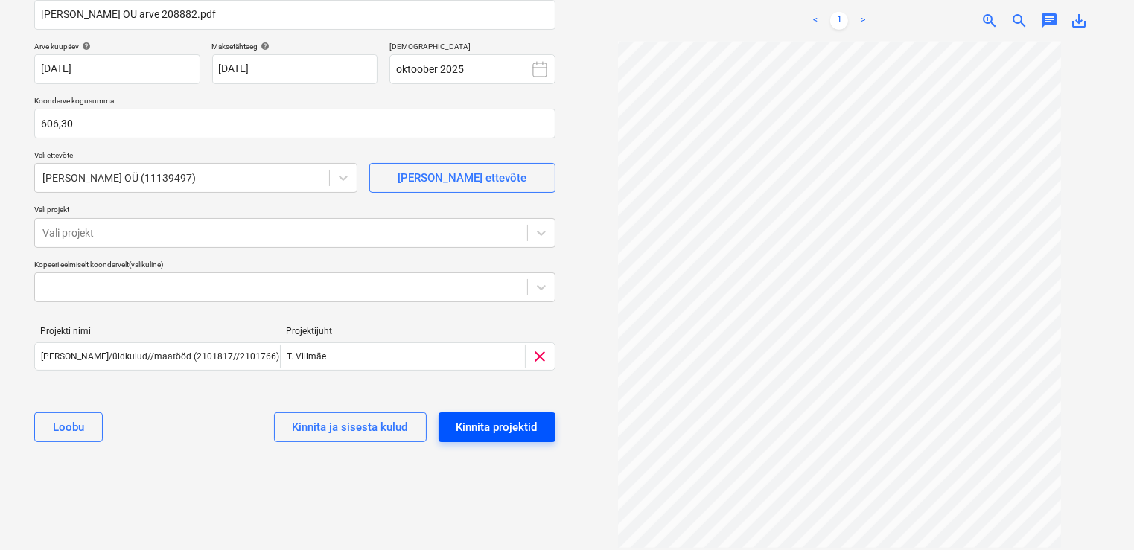
click at [501, 427] on div "Kinnita projektid" at bounding box center [496, 427] width 81 height 19
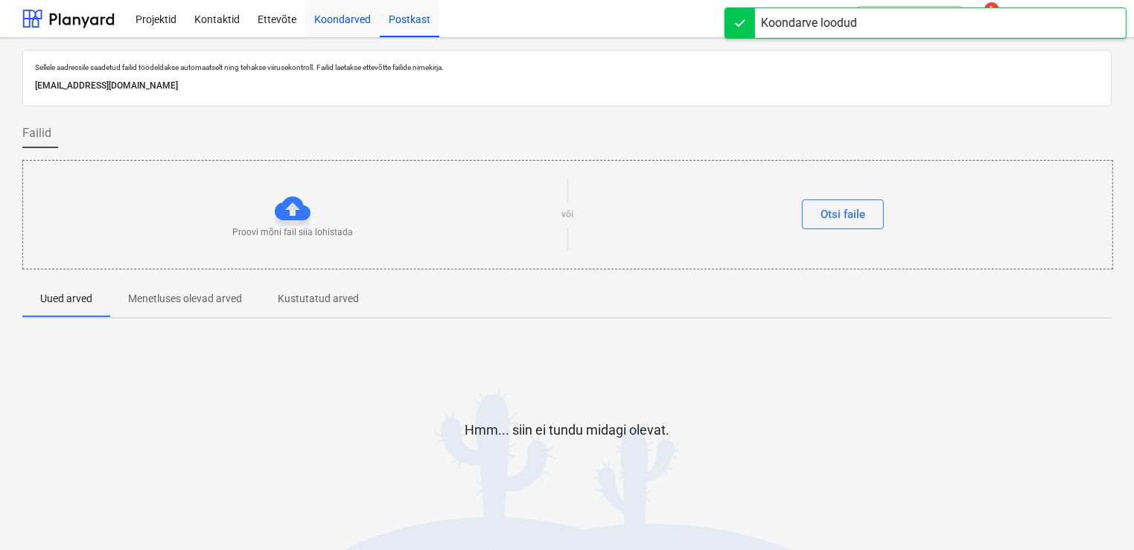
click at [339, 17] on div "Koondarved" at bounding box center [342, 18] width 74 height 38
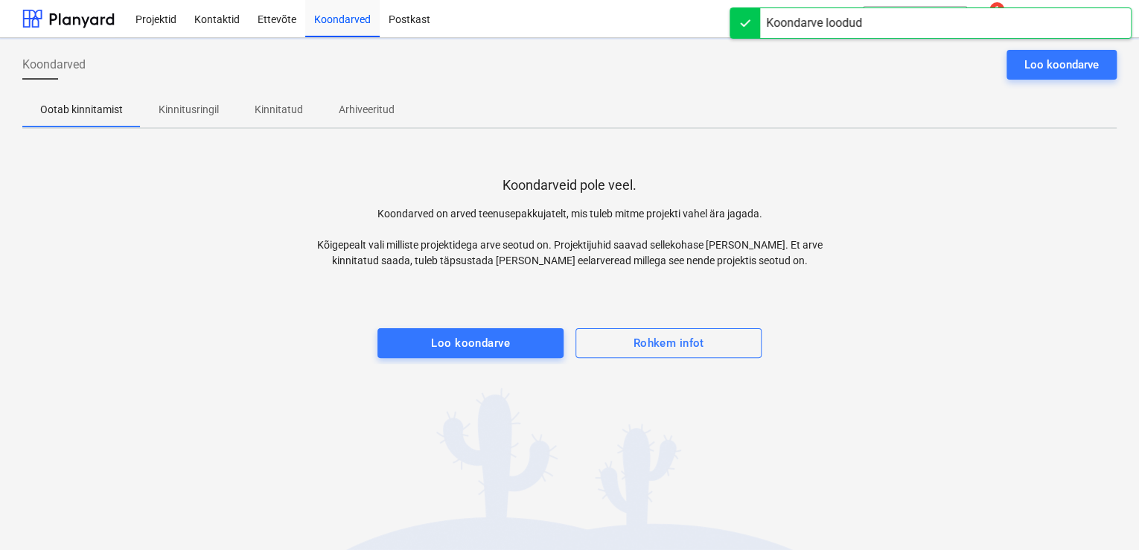
click at [185, 114] on p "Kinnitusringil" at bounding box center [189, 110] width 60 height 16
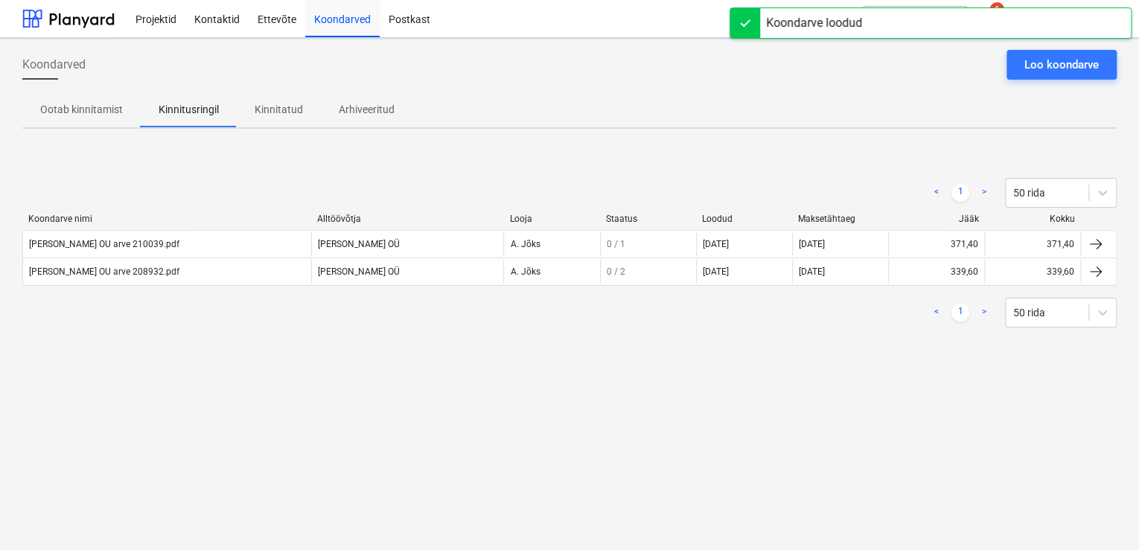
click at [196, 333] on div "< 1 > 50 rida Koondarve nimi Alltöövõtja Looja Staatus Loodud Maksetähtaeg Jääk…" at bounding box center [569, 252] width 1094 height 185
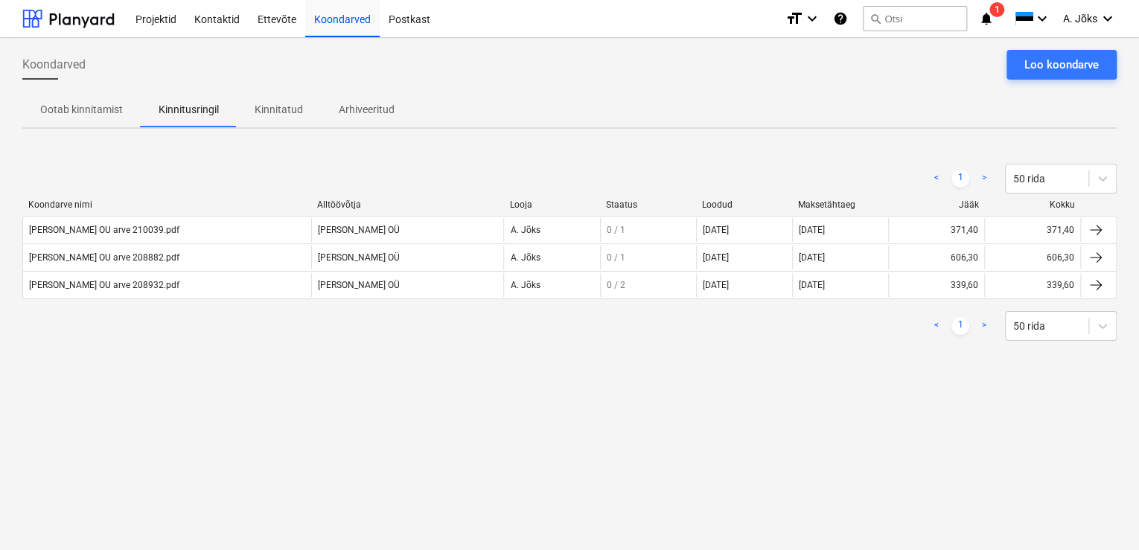
click at [690, 435] on div "Koondarved Loo koondarve Ootab kinnitamist Kinnitusringil Kinnitatud Arhiveerit…" at bounding box center [569, 294] width 1139 height 512
click at [1087, 17] on span "A. Jõks" at bounding box center [1080, 19] width 34 height 12
click at [1058, 87] on div "Logi välja" at bounding box center [1071, 82] width 89 height 24
